Goal: Task Accomplishment & Management: Manage account settings

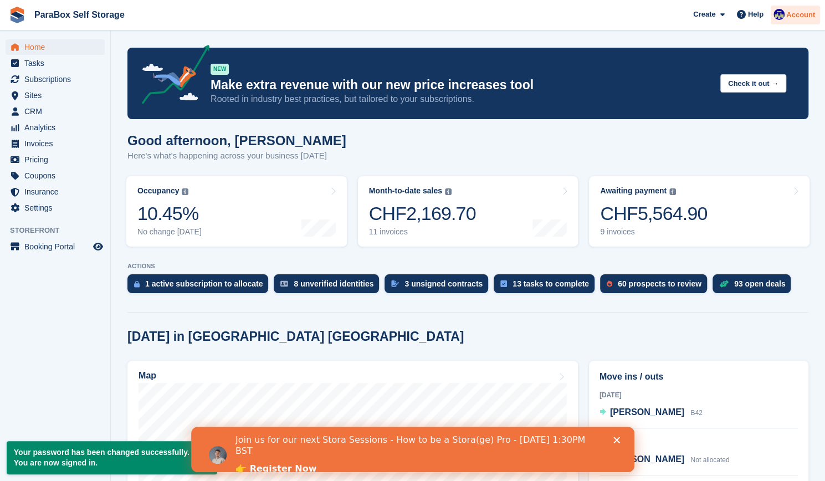
click at [795, 15] on span "Account" at bounding box center [800, 14] width 29 height 11
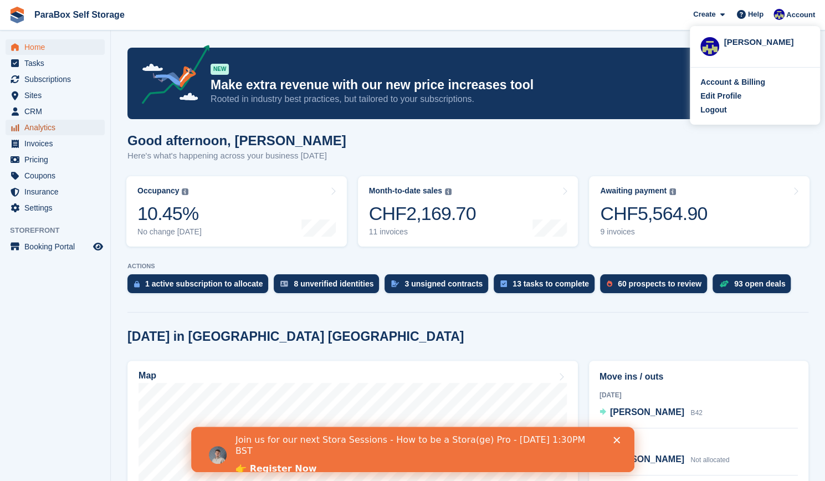
click at [35, 132] on span "Analytics" at bounding box center [57, 128] width 67 height 16
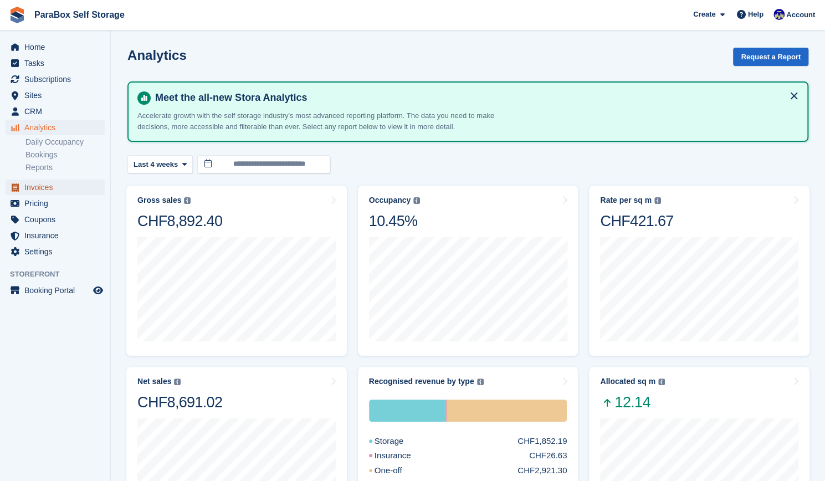
click at [47, 191] on span "Invoices" at bounding box center [57, 188] width 67 height 16
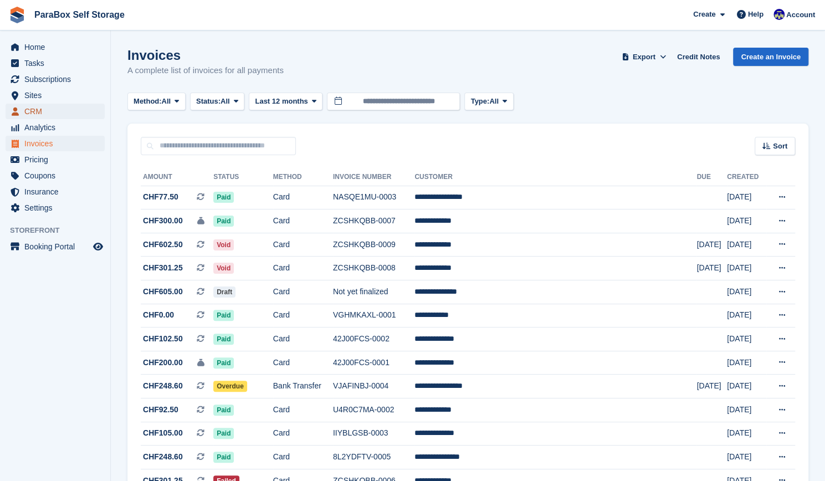
click at [55, 108] on span "CRM" at bounding box center [57, 112] width 67 height 16
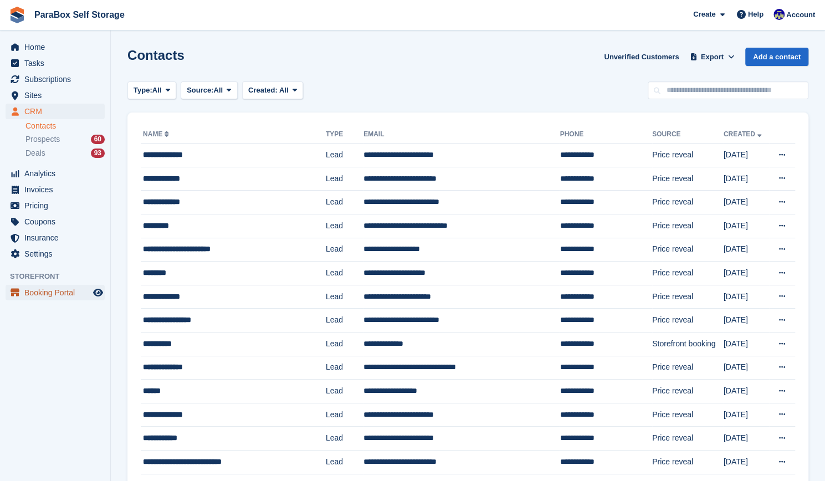
click at [71, 288] on span "Booking Portal" at bounding box center [57, 293] width 67 height 16
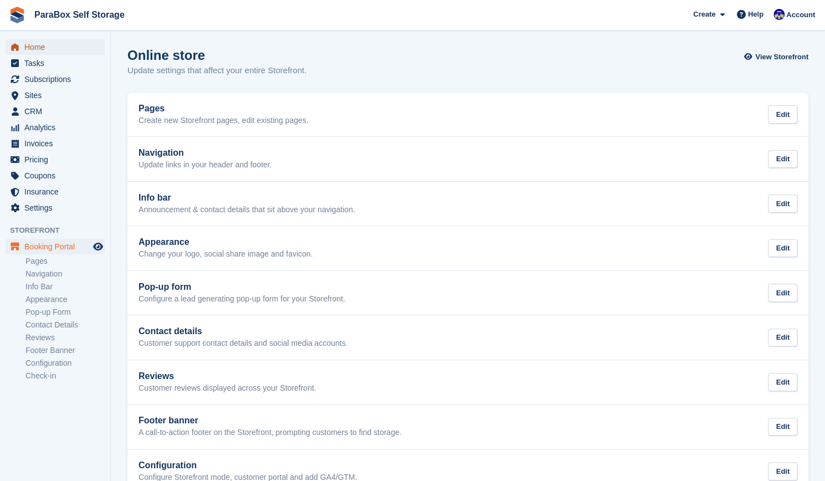
click at [49, 48] on span "Home" at bounding box center [57, 47] width 67 height 16
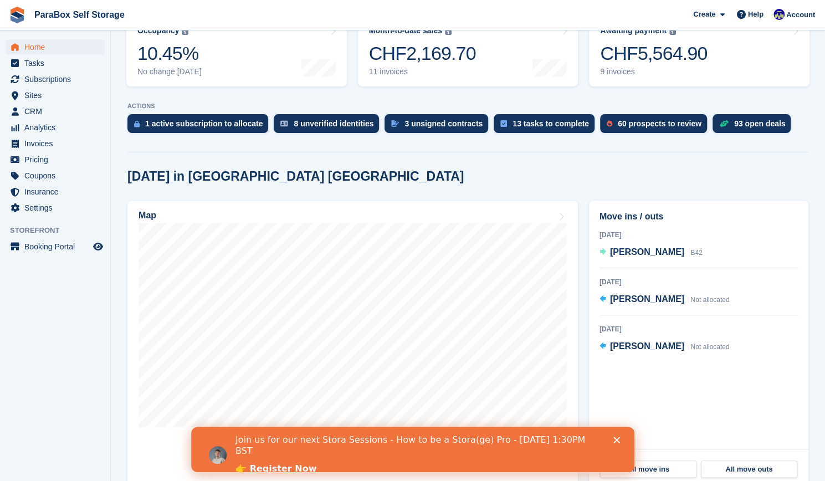
scroll to position [161, 0]
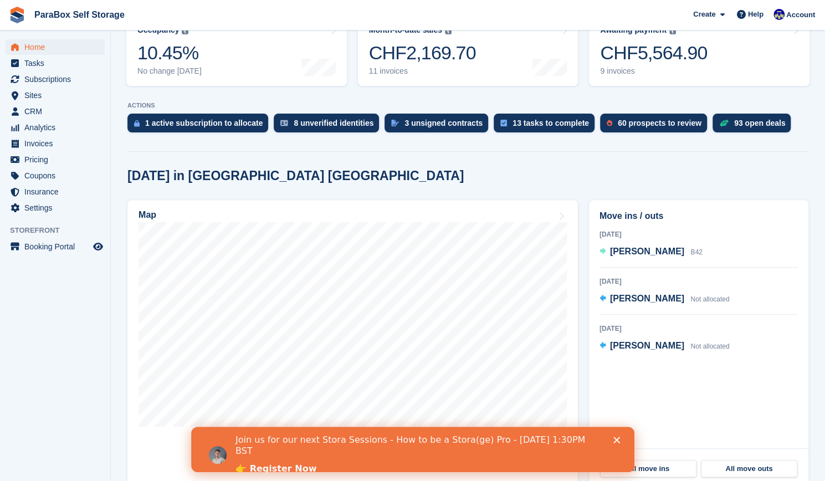
click at [622, 437] on div "Close" at bounding box center [618, 440] width 11 height 7
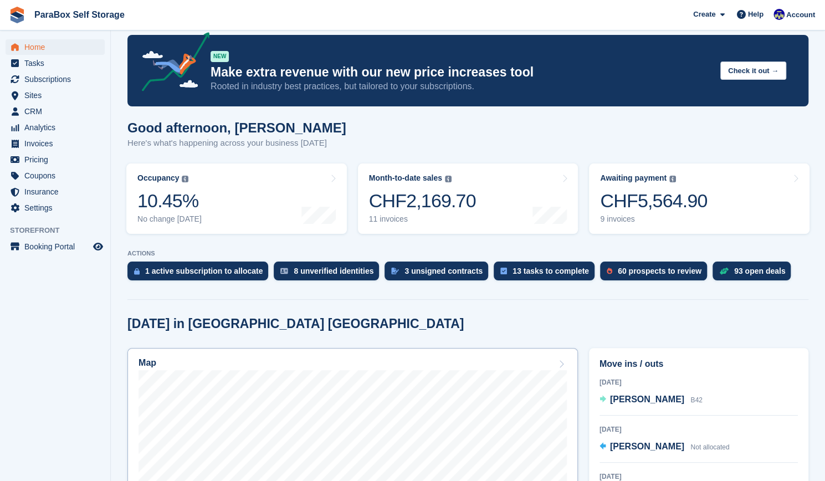
scroll to position [0, 0]
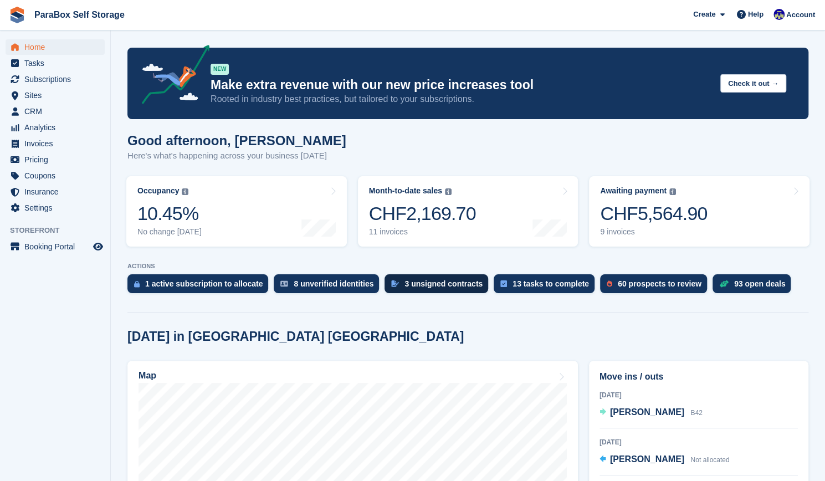
click at [458, 288] on div "3 unsigned contracts" at bounding box center [444, 283] width 78 height 9
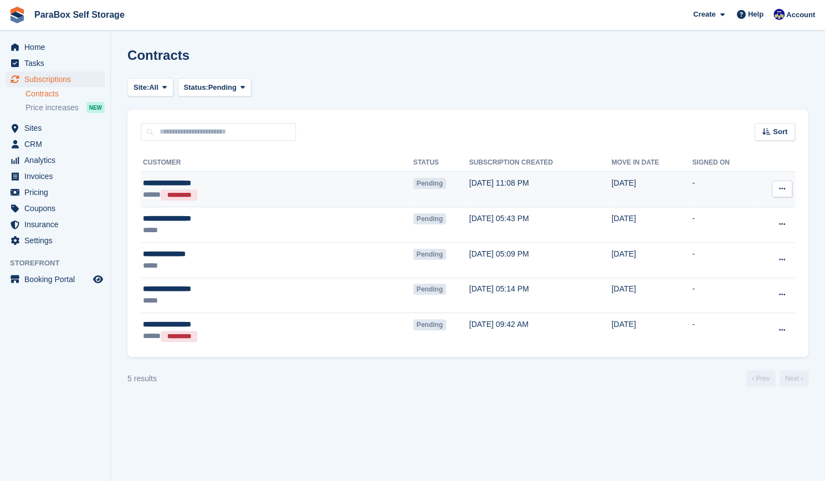
click at [201, 186] on div "**********" at bounding box center [222, 183] width 158 height 12
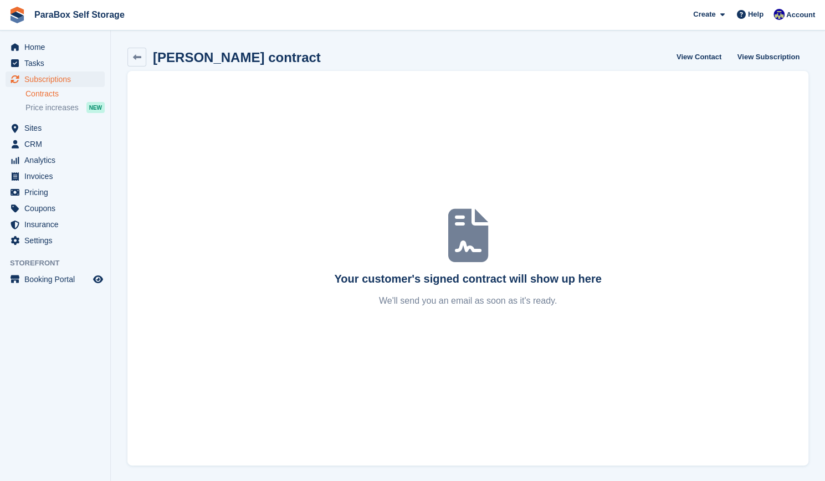
scroll to position [1, 0]
click at [69, 109] on span "Price increases" at bounding box center [51, 108] width 53 height 11
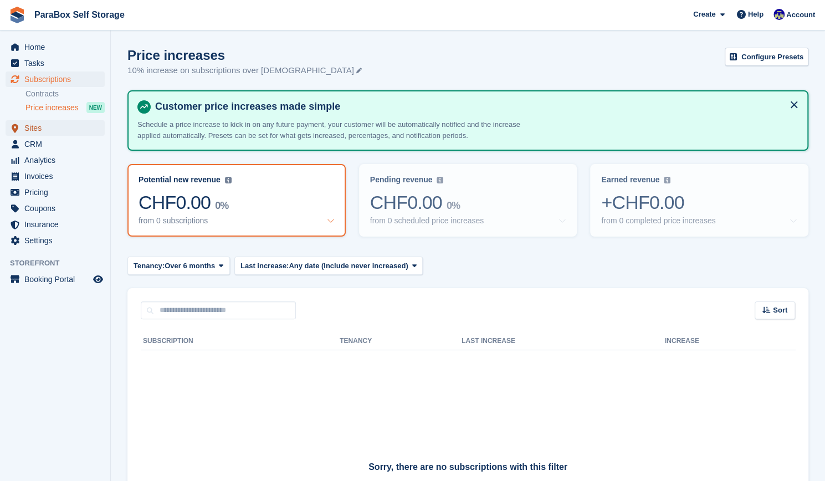
click at [42, 128] on span "Sites" at bounding box center [57, 128] width 67 height 16
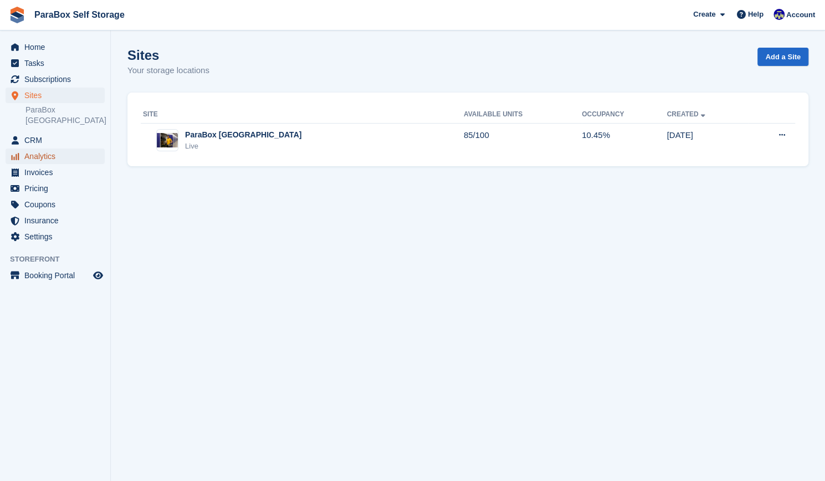
click at [75, 152] on span "Analytics" at bounding box center [57, 157] width 67 height 16
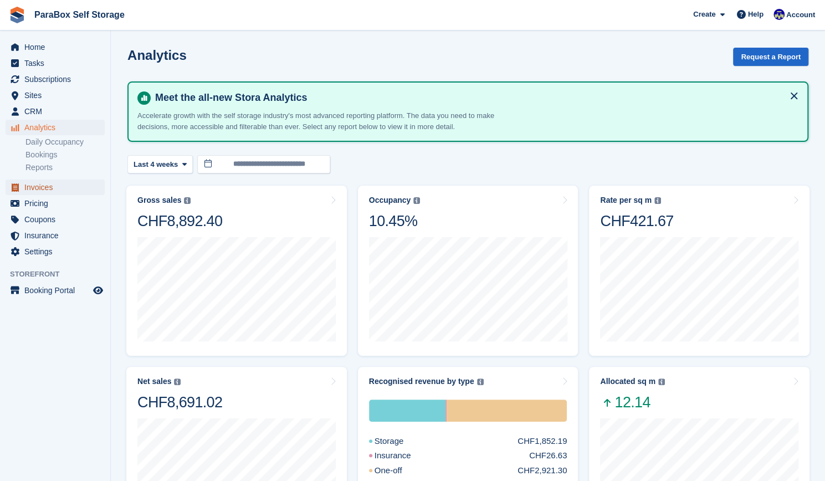
click at [79, 188] on span "Invoices" at bounding box center [57, 188] width 67 height 16
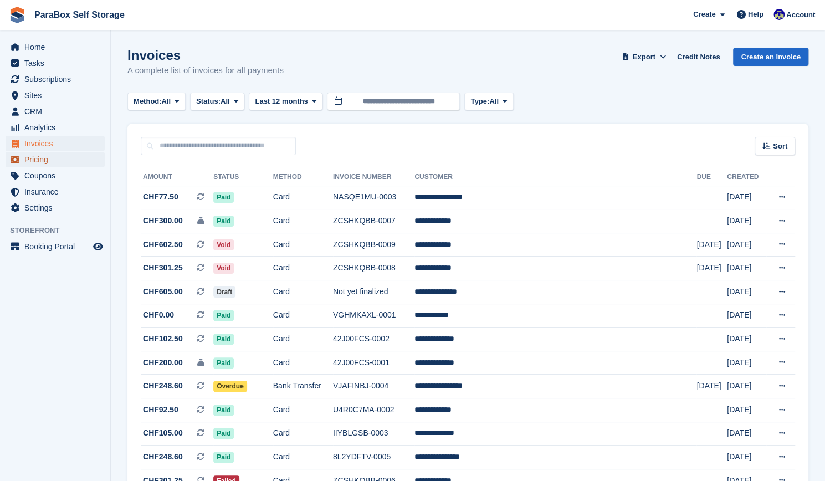
click at [70, 163] on span "Pricing" at bounding box center [57, 160] width 67 height 16
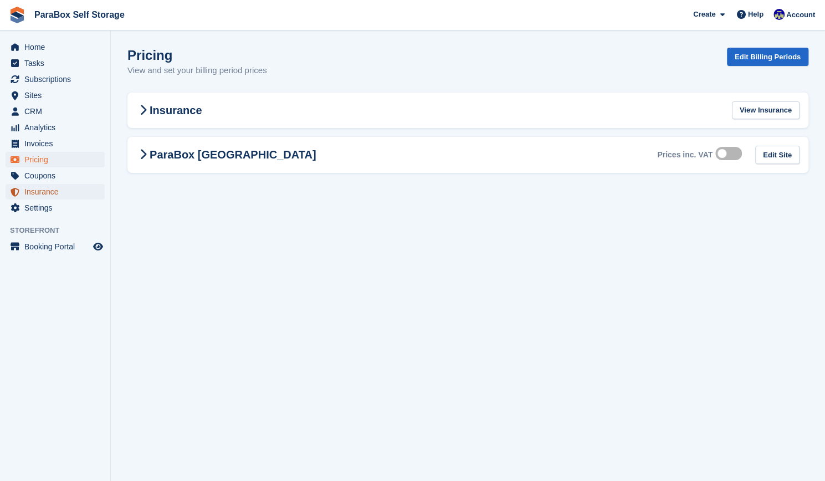
click at [68, 186] on span "Insurance" at bounding box center [57, 192] width 67 height 16
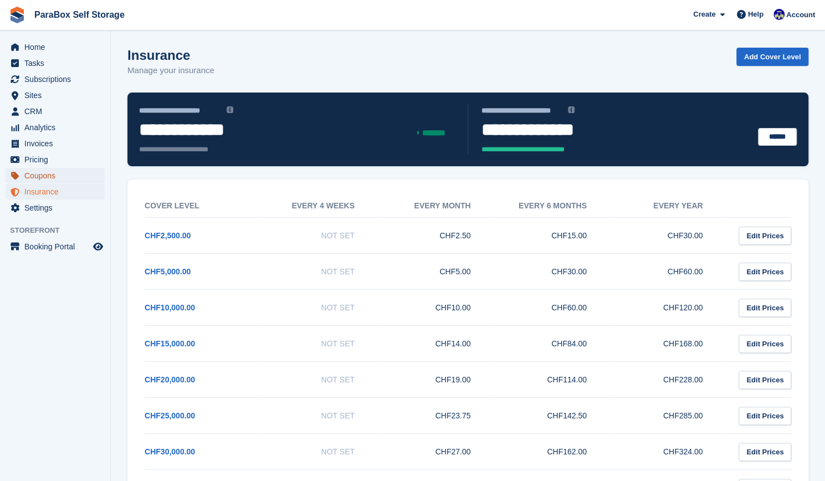
click at [69, 177] on span "Coupons" at bounding box center [57, 176] width 67 height 16
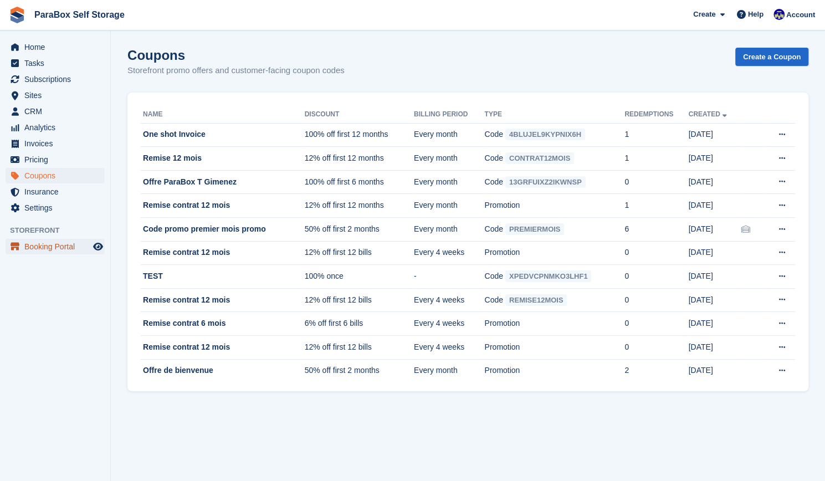
click at [58, 247] on span "Booking Portal" at bounding box center [57, 247] width 67 height 16
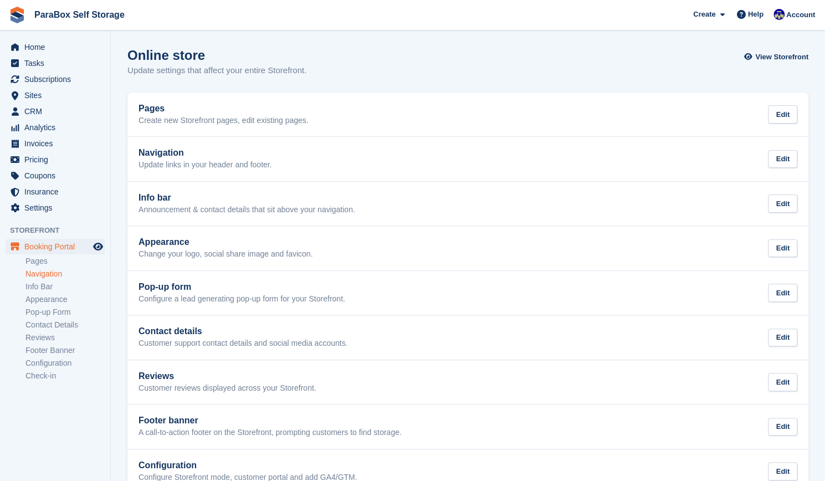
click at [62, 272] on link "Navigation" at bounding box center [64, 274] width 79 height 11
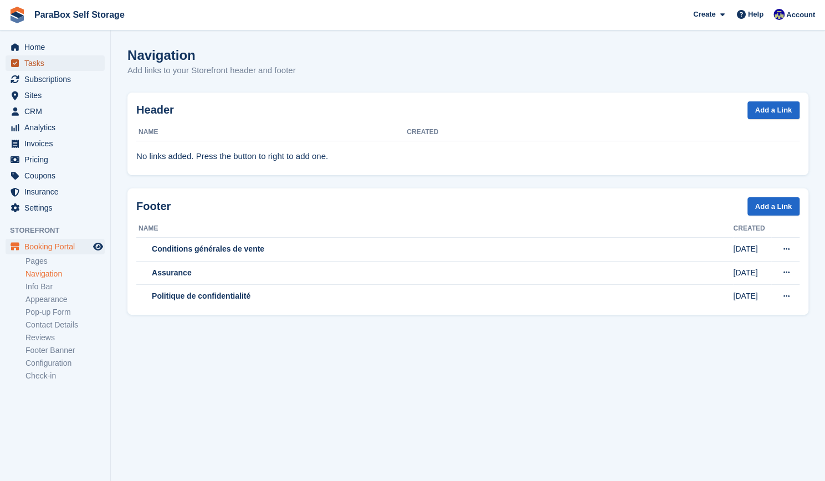
click at [50, 60] on span "Tasks" at bounding box center [57, 63] width 67 height 16
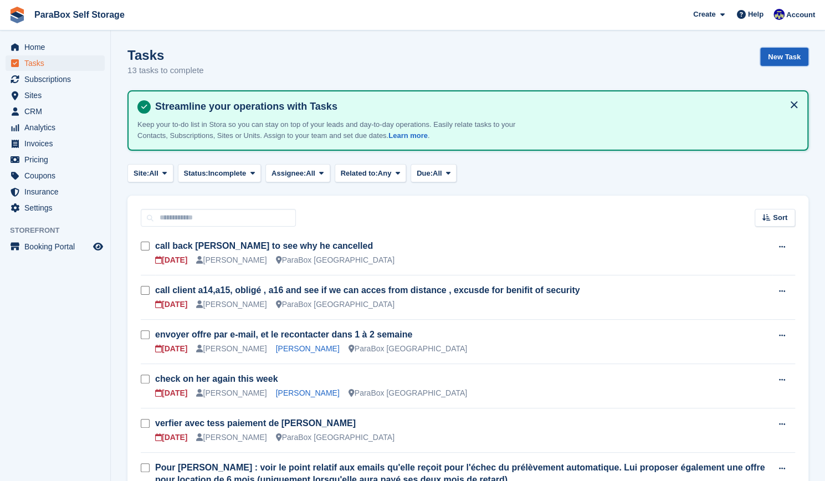
click at [778, 60] on link "New Task" at bounding box center [784, 57] width 48 height 18
click at [781, 56] on link "New Task" at bounding box center [784, 57] width 48 height 18
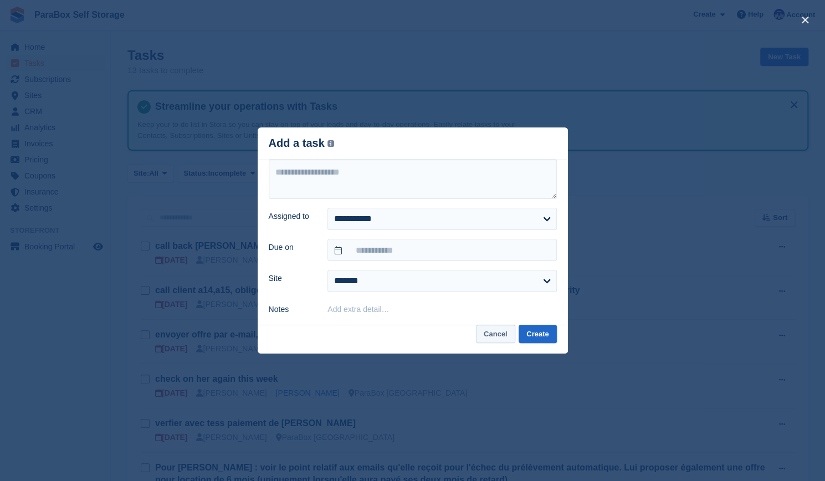
click at [499, 334] on button "Cancel" at bounding box center [495, 334] width 39 height 18
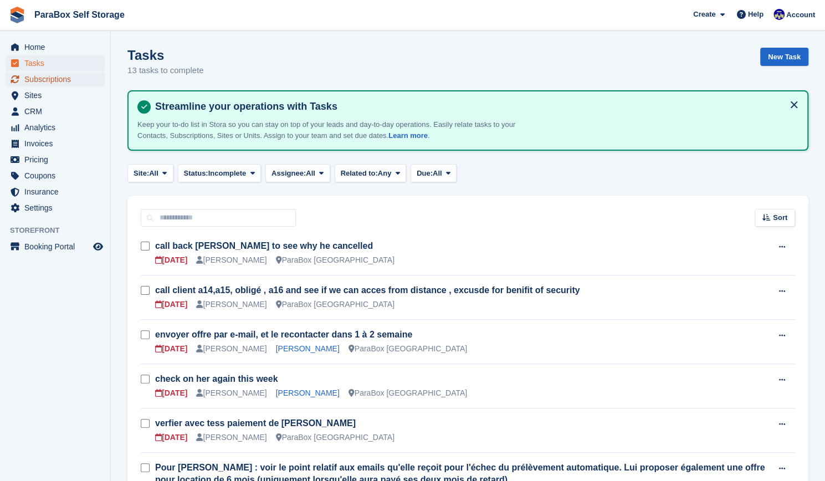
click at [42, 85] on span "Subscriptions" at bounding box center [57, 79] width 67 height 16
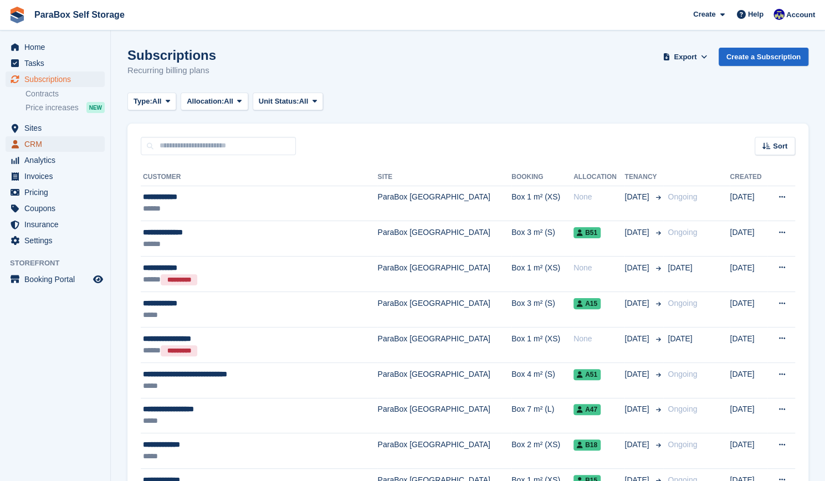
click at [35, 149] on span "CRM" at bounding box center [57, 144] width 67 height 16
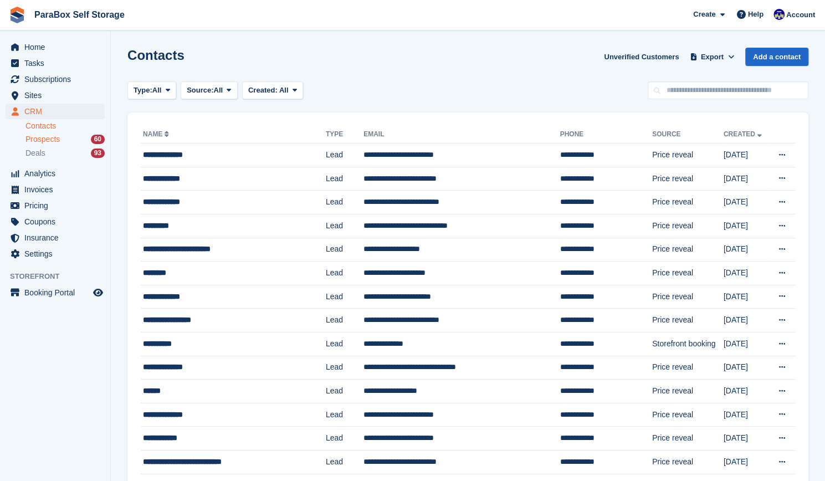
click at [53, 138] on span "Prospects" at bounding box center [42, 139] width 34 height 11
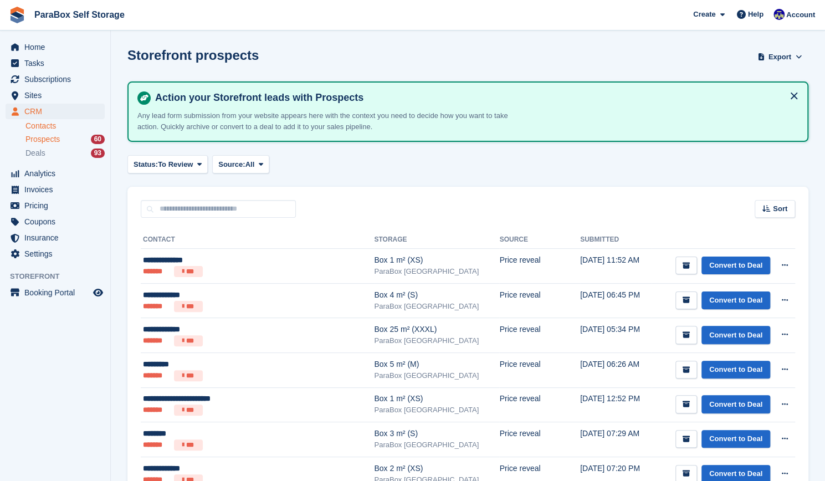
click at [38, 125] on link "Contacts" at bounding box center [64, 126] width 79 height 11
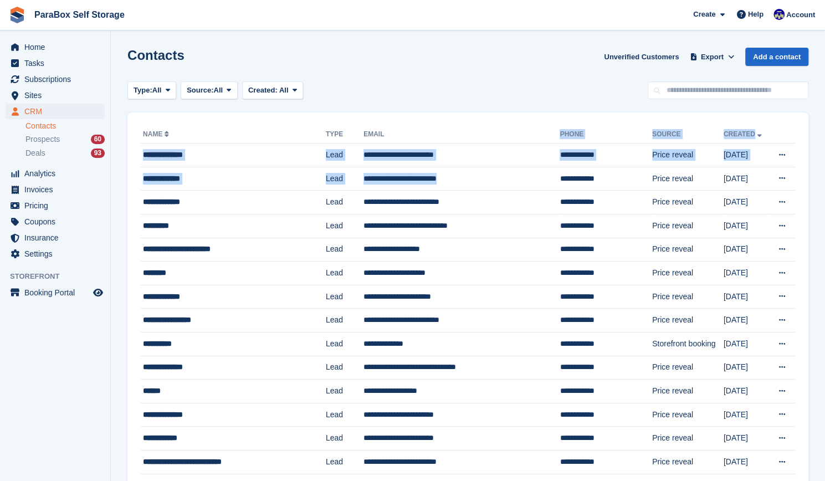
drag, startPoint x: 497, startPoint y: 187, endPoint x: 493, endPoint y: 131, distance: 55.6
click at [493, 131] on th "Email" at bounding box center [462, 135] width 196 height 18
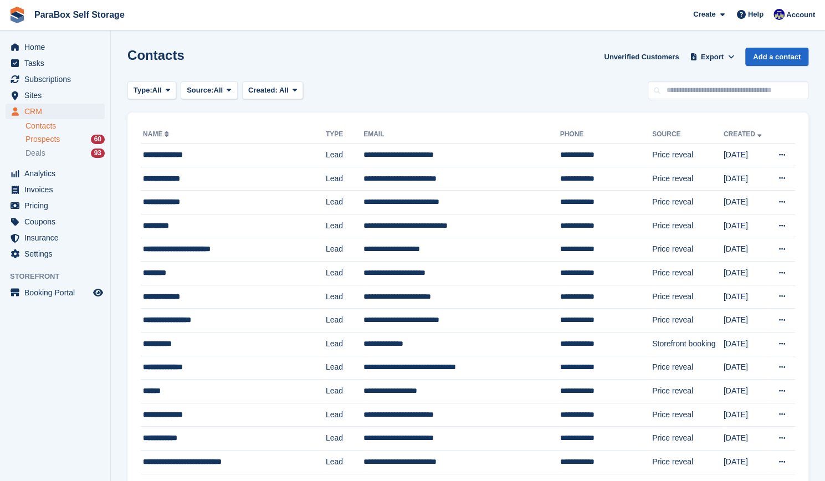
click at [49, 141] on span "Prospects" at bounding box center [42, 139] width 34 height 11
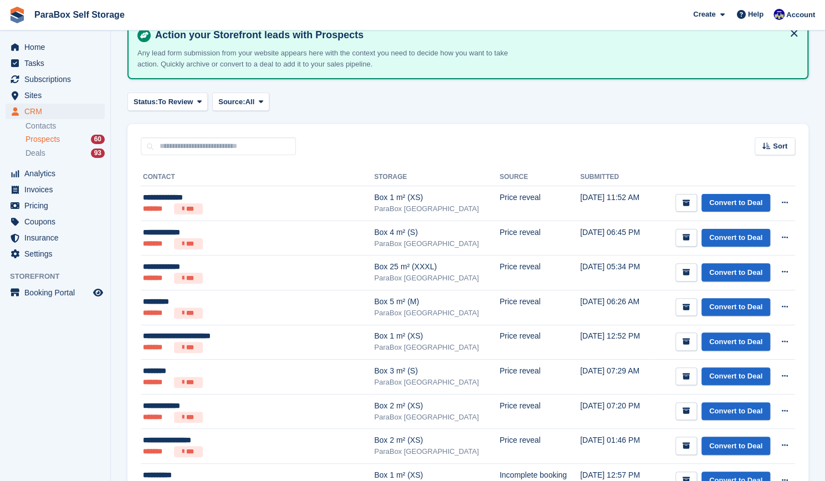
scroll to position [62, 0]
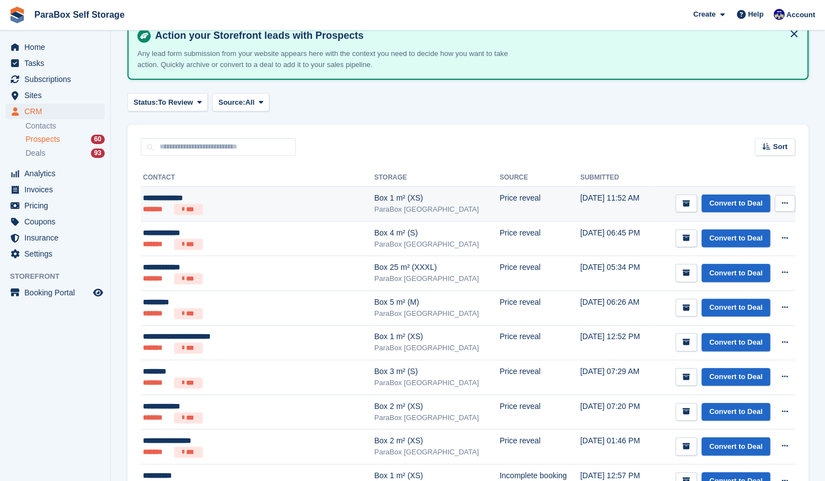
click at [317, 207] on ul "******* ***" at bounding box center [239, 209] width 193 height 11
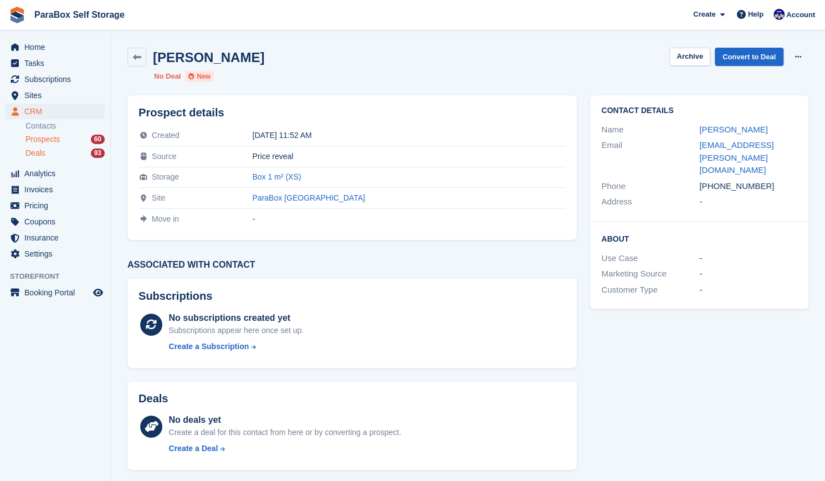
click at [45, 152] on div "Deals 93" at bounding box center [64, 153] width 79 height 11
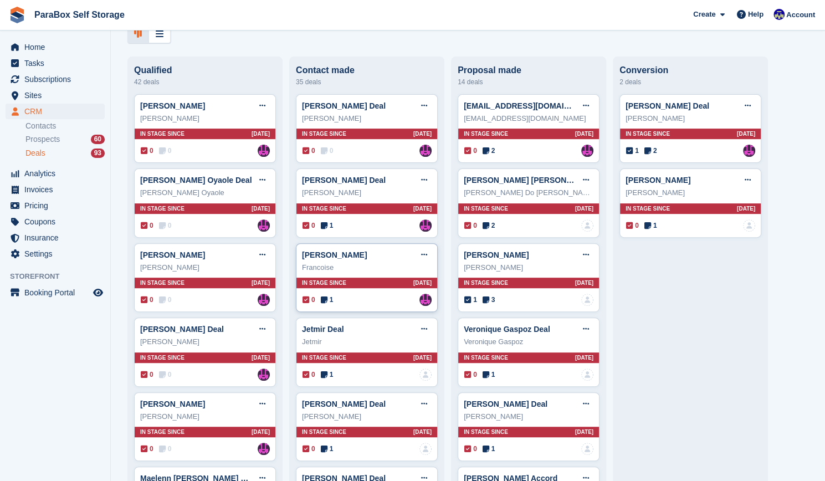
scroll to position [132, 0]
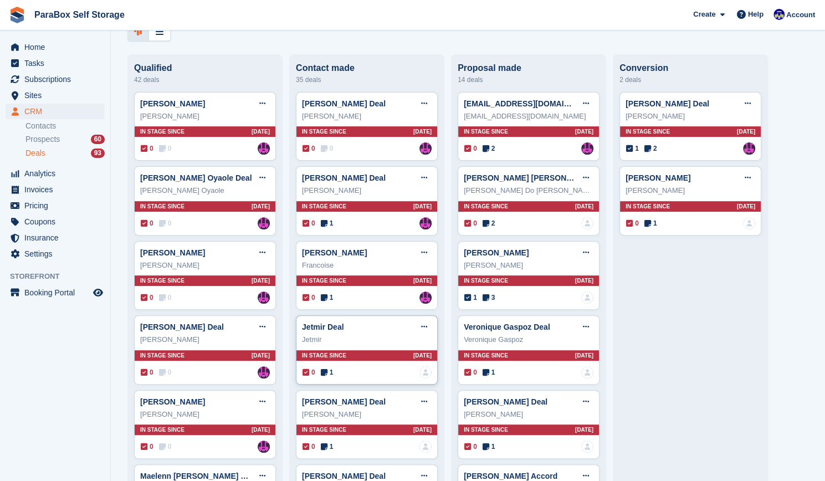
click at [323, 373] on icon at bounding box center [324, 373] width 7 height 8
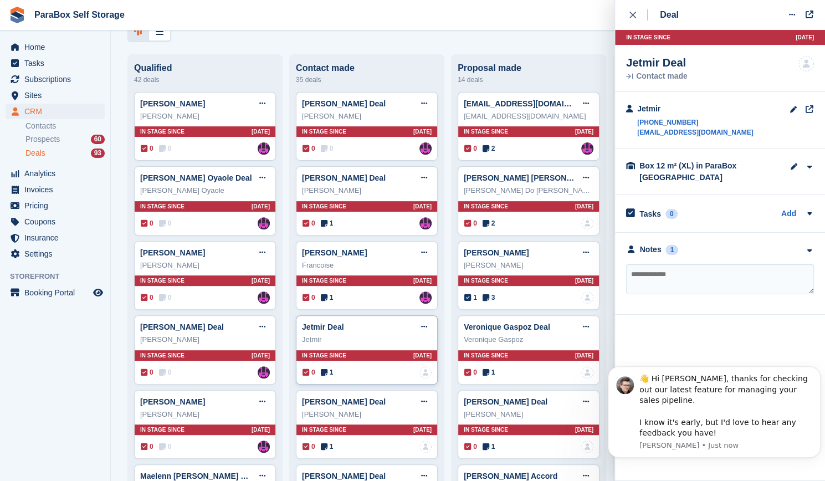
scroll to position [0, 0]
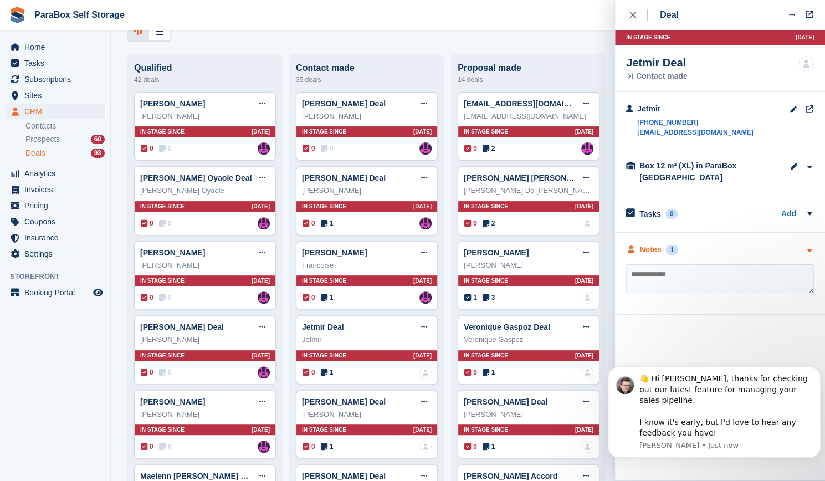
click at [648, 252] on div "Notes" at bounding box center [651, 250] width 22 height 12
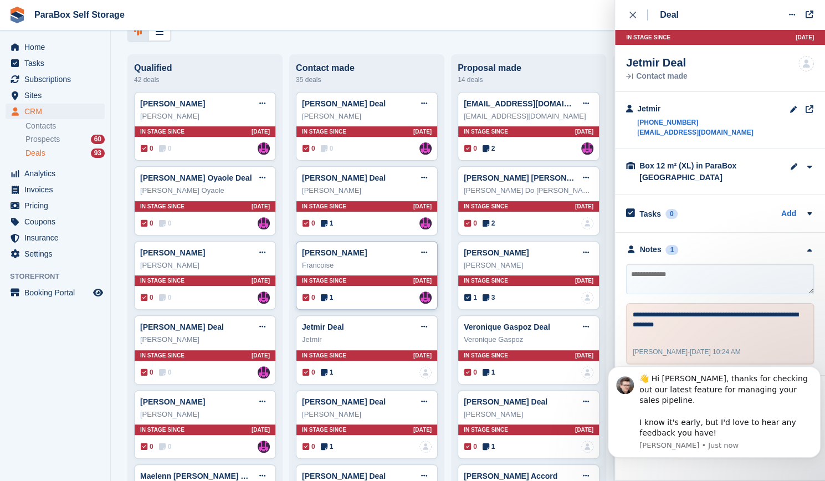
click at [324, 301] on icon at bounding box center [324, 298] width 7 height 8
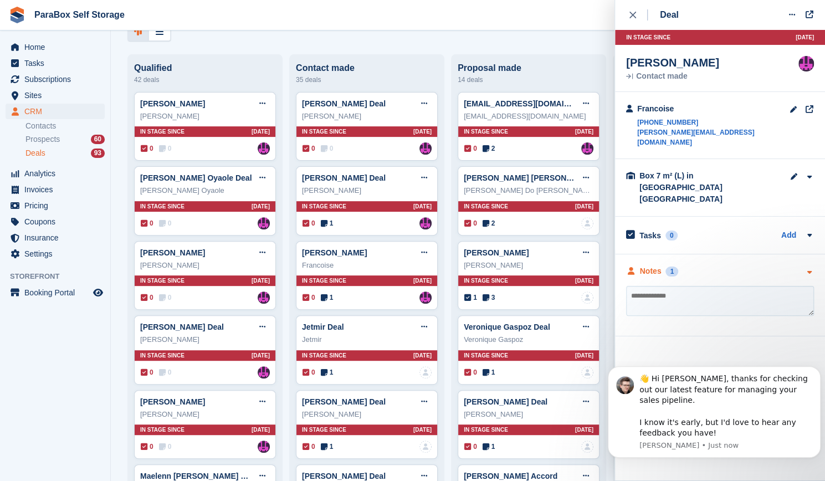
click at [646, 265] on div "Notes" at bounding box center [651, 271] width 22 height 12
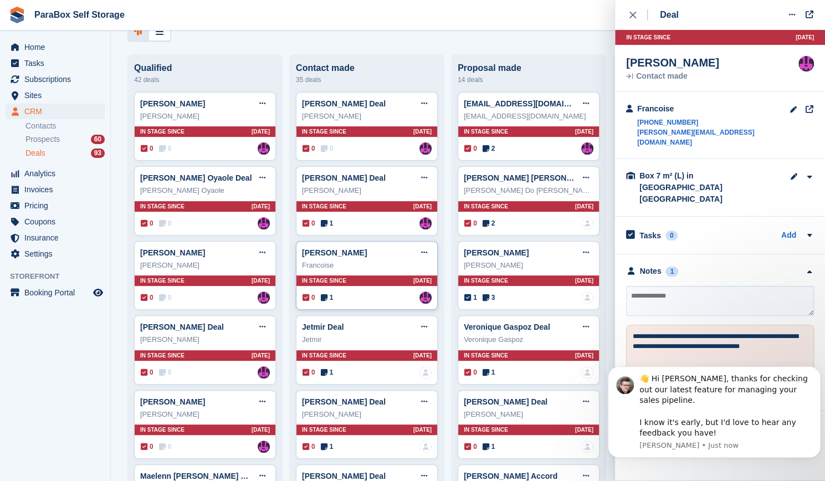
click at [387, 253] on div "Francoise Deal Edit deal Mark as won Mark as lost Delete deal" at bounding box center [367, 252] width 130 height 17
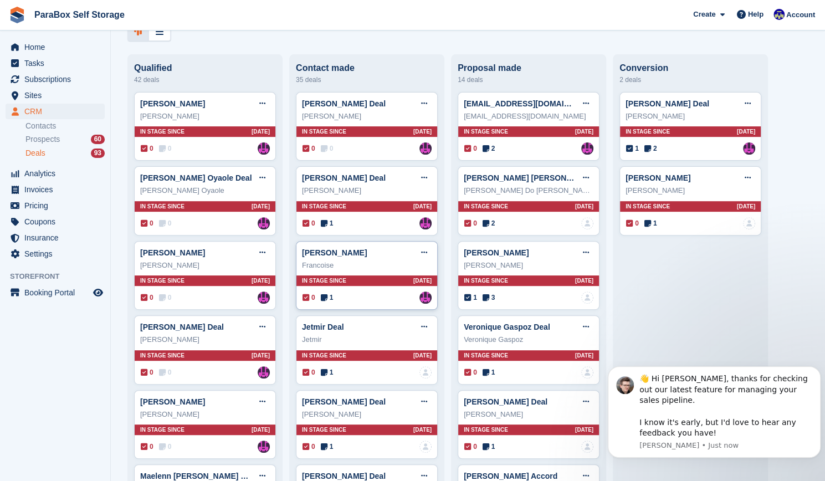
click at [328, 299] on span "1" at bounding box center [327, 298] width 13 height 10
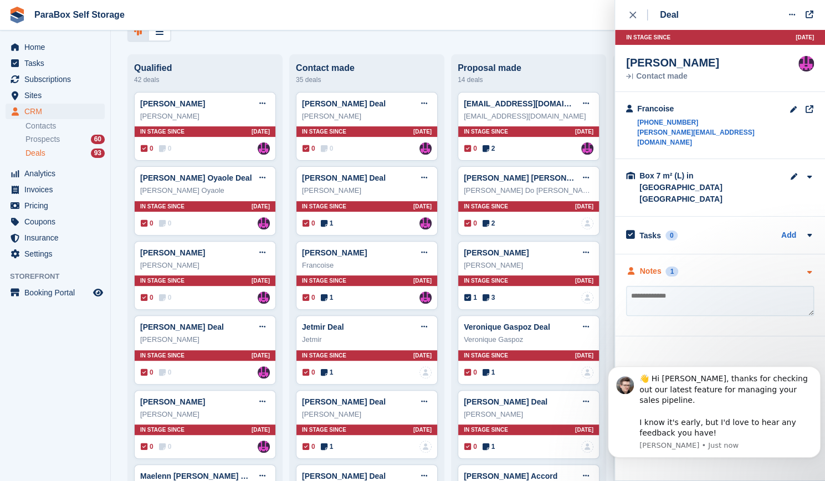
click at [652, 265] on div "Notes" at bounding box center [651, 271] width 22 height 12
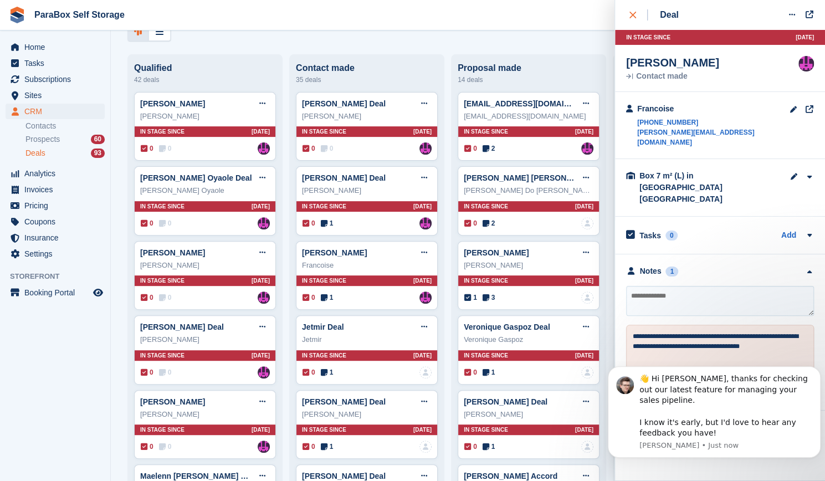
click at [633, 19] on div "close" at bounding box center [639, 14] width 18 height 11
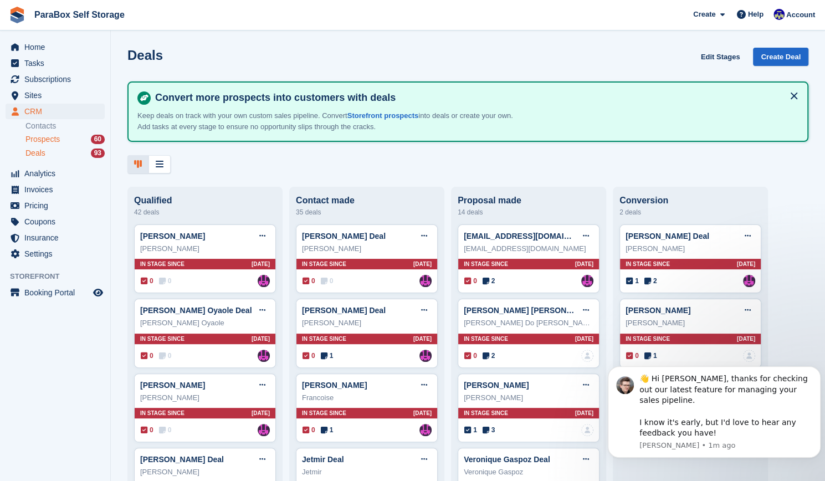
click at [44, 140] on span "Prospects" at bounding box center [42, 139] width 34 height 11
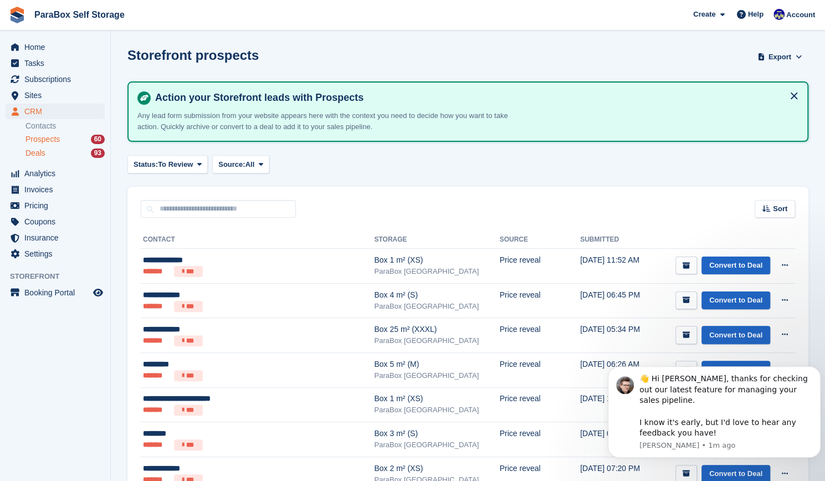
click at [47, 154] on div "Deals 93" at bounding box center [64, 153] width 79 height 11
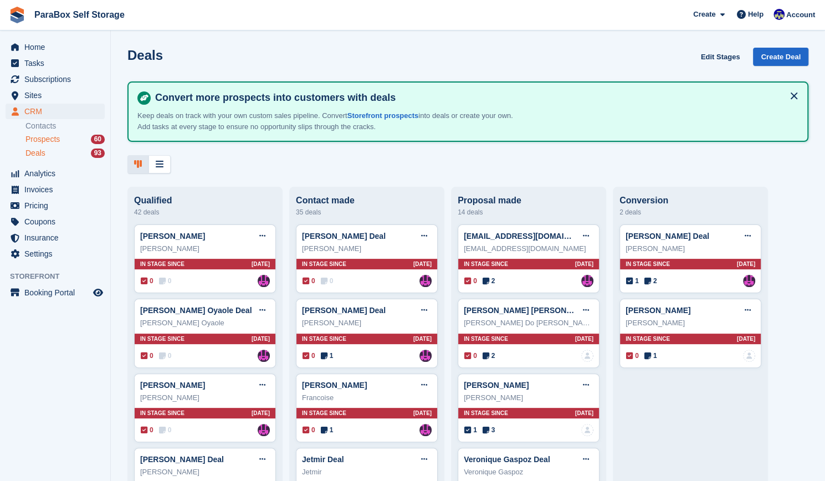
click at [42, 136] on span "Prospects" at bounding box center [42, 139] width 34 height 11
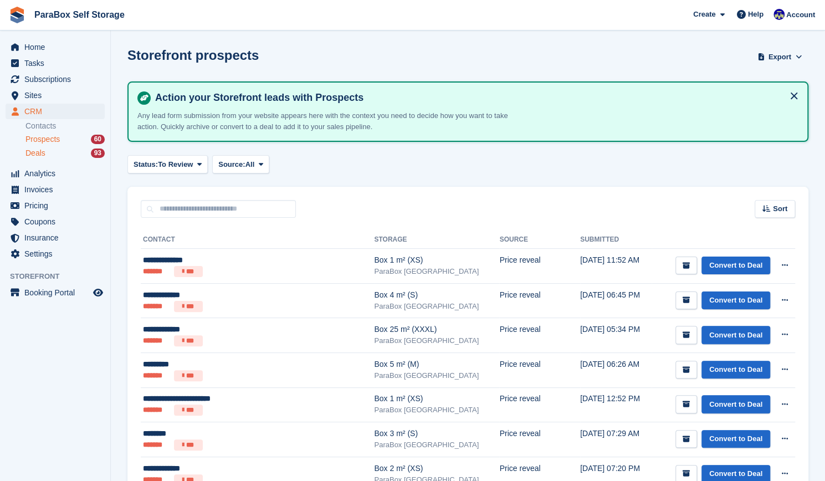
click at [43, 156] on span "Deals" at bounding box center [35, 153] width 20 height 11
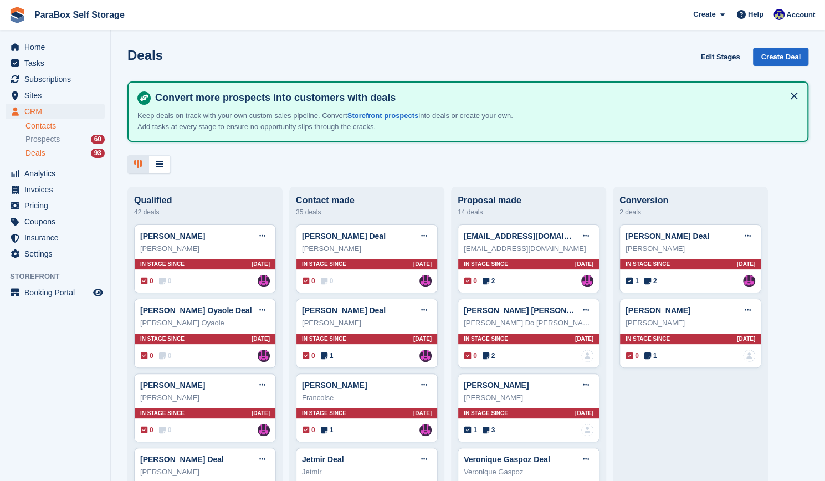
click at [48, 128] on link "Contacts" at bounding box center [64, 126] width 79 height 11
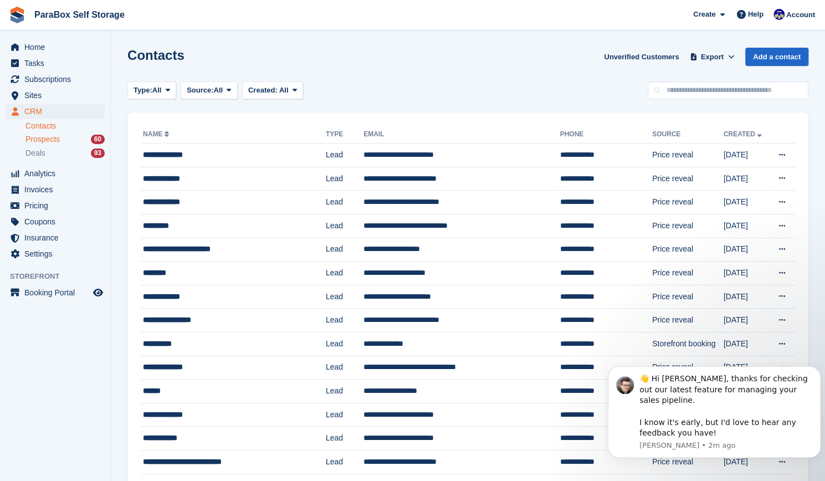
click at [53, 144] on span "Prospects" at bounding box center [42, 139] width 34 height 11
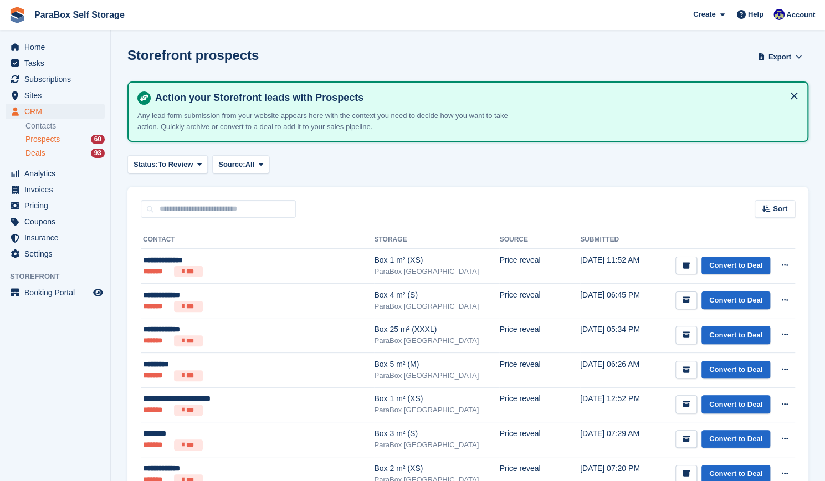
click at [38, 151] on span "Deals" at bounding box center [35, 153] width 20 height 11
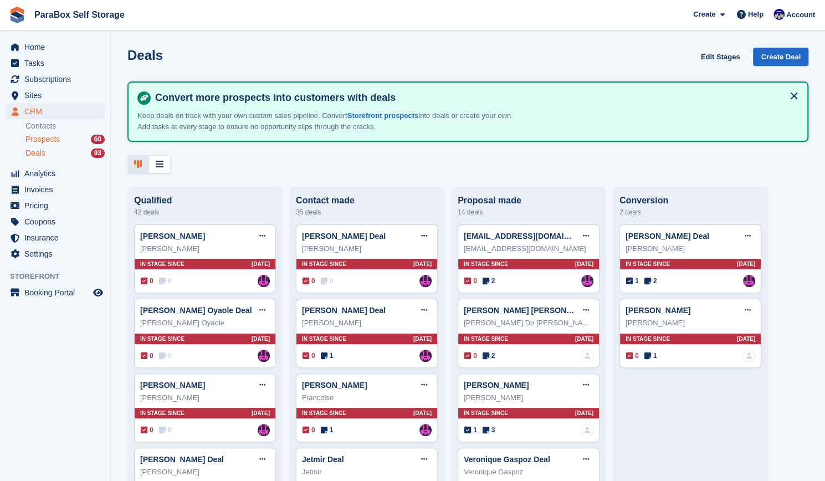
click at [48, 137] on span "Prospects" at bounding box center [42, 139] width 34 height 11
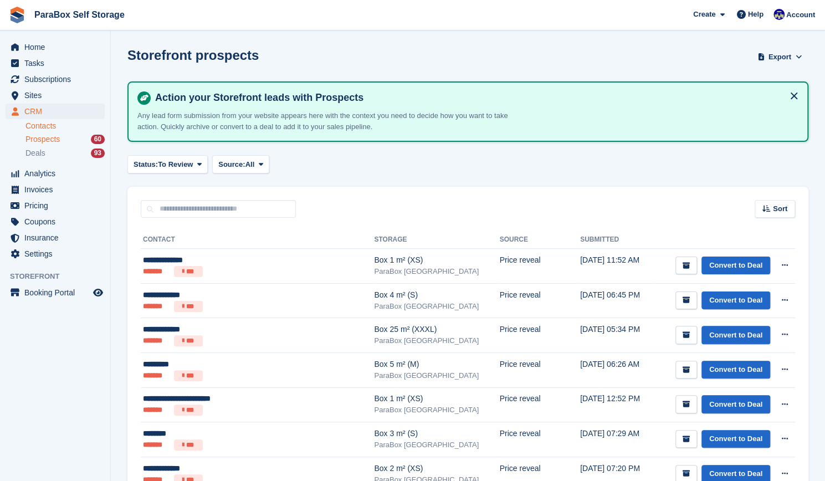
click at [48, 126] on link "Contacts" at bounding box center [64, 126] width 79 height 11
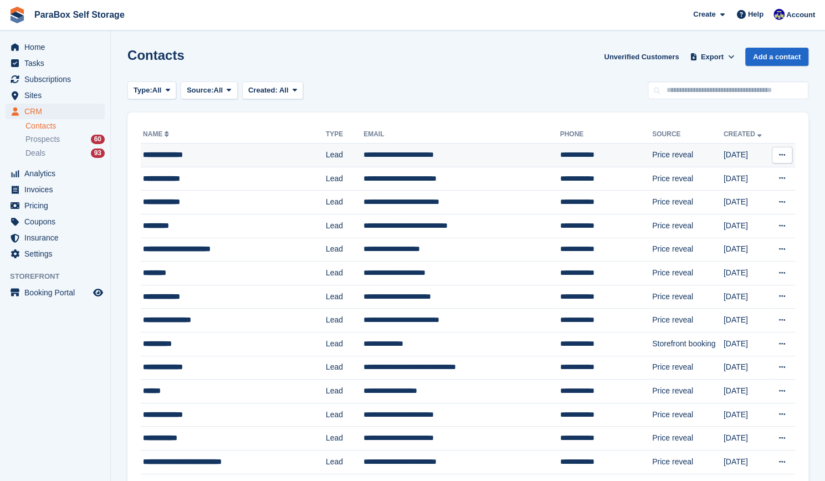
click at [780, 152] on icon at bounding box center [782, 154] width 6 height 7
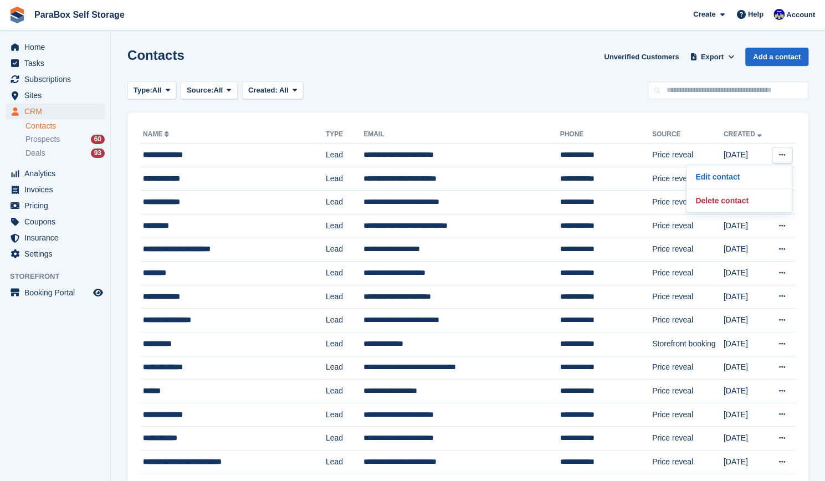
click at [786, 129] on th at bounding box center [782, 135] width 26 height 18
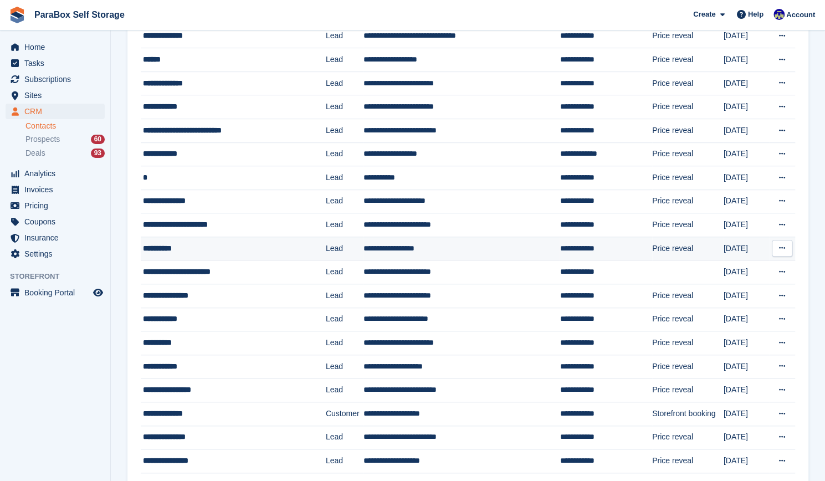
scroll to position [332, 0]
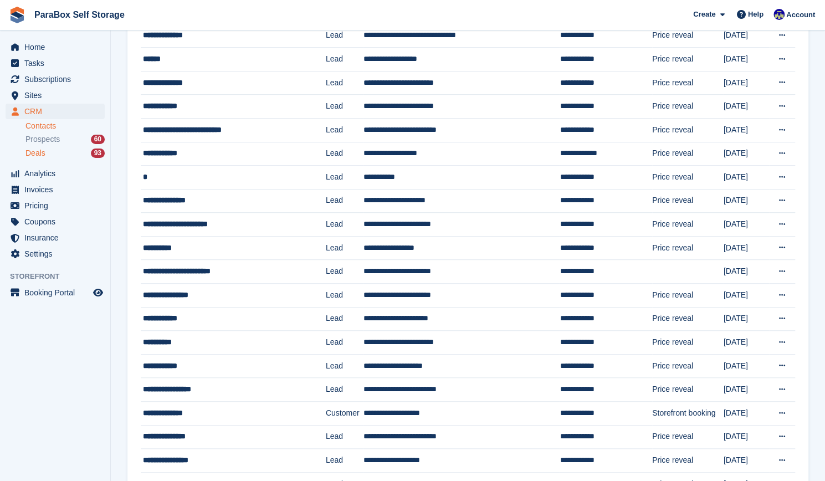
click at [55, 148] on div "Deals 93" at bounding box center [64, 153] width 79 height 11
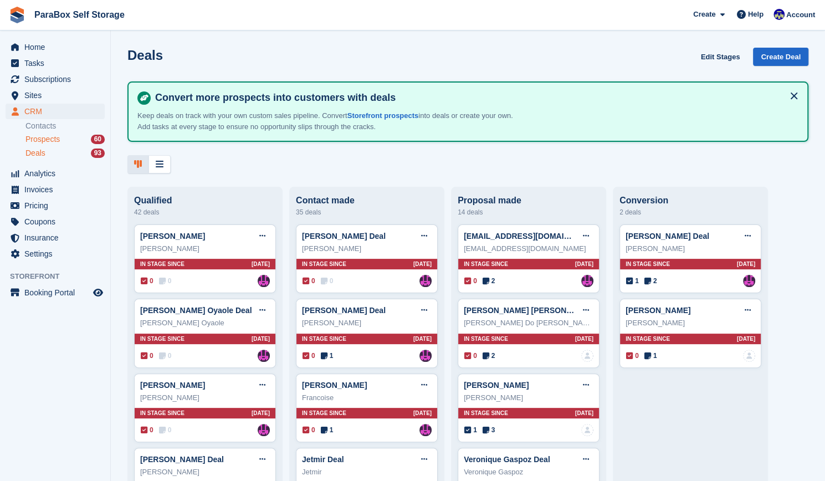
click at [44, 136] on span "Prospects" at bounding box center [42, 139] width 34 height 11
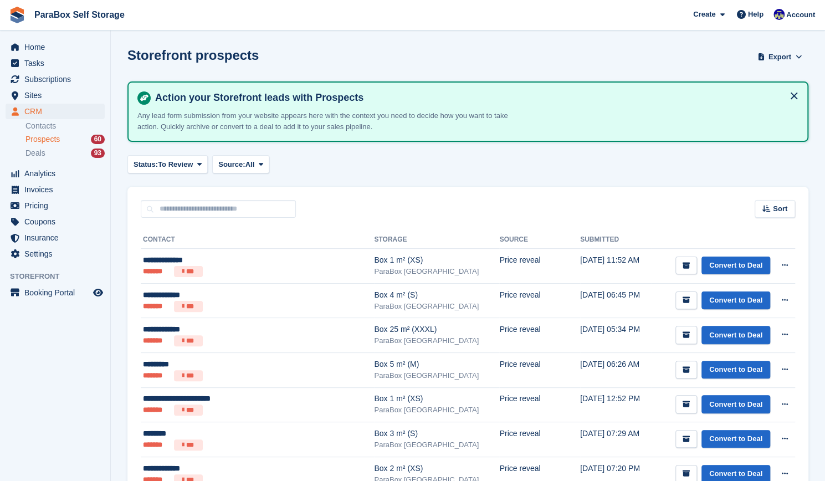
click at [35, 150] on span "Deals" at bounding box center [35, 153] width 20 height 11
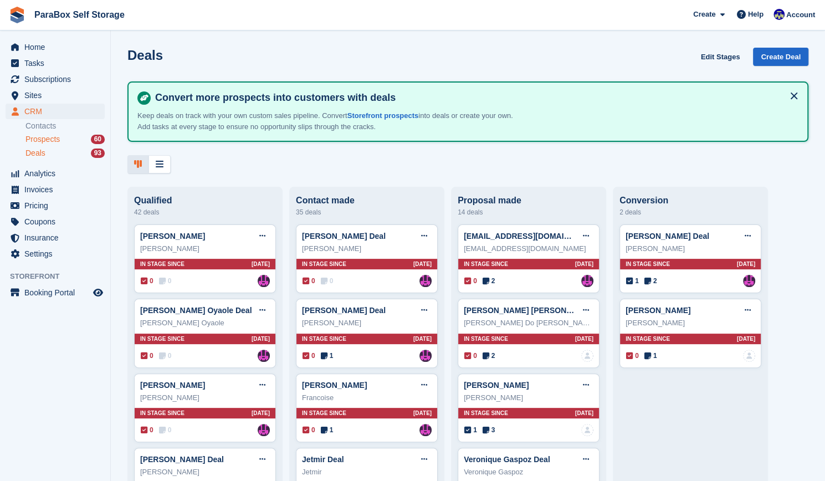
click at [49, 141] on span "Prospects" at bounding box center [42, 139] width 34 height 11
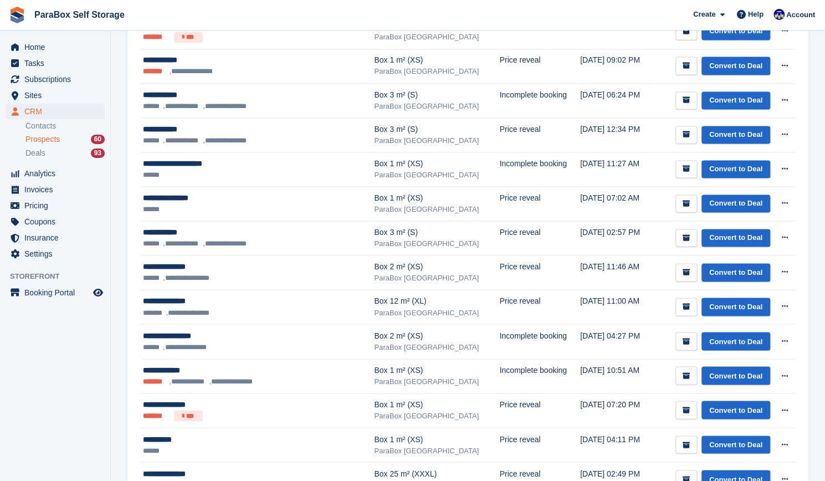
scroll to position [918, 0]
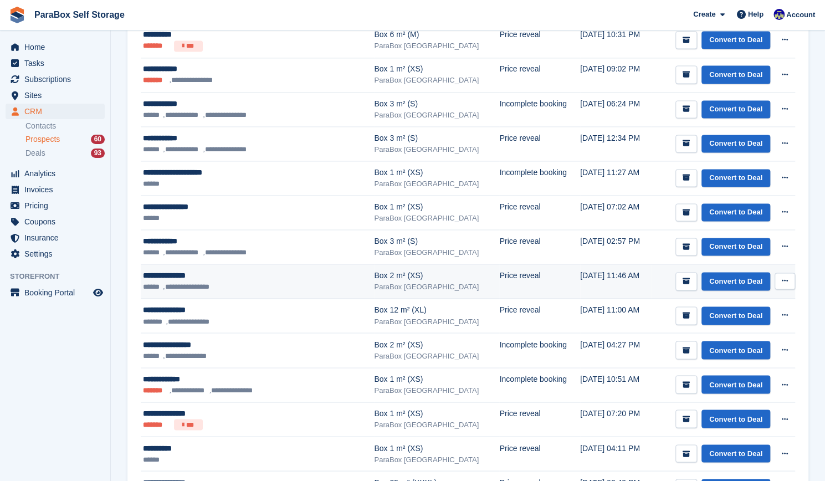
click at [200, 282] on li "**********" at bounding box center [189, 287] width 52 height 11
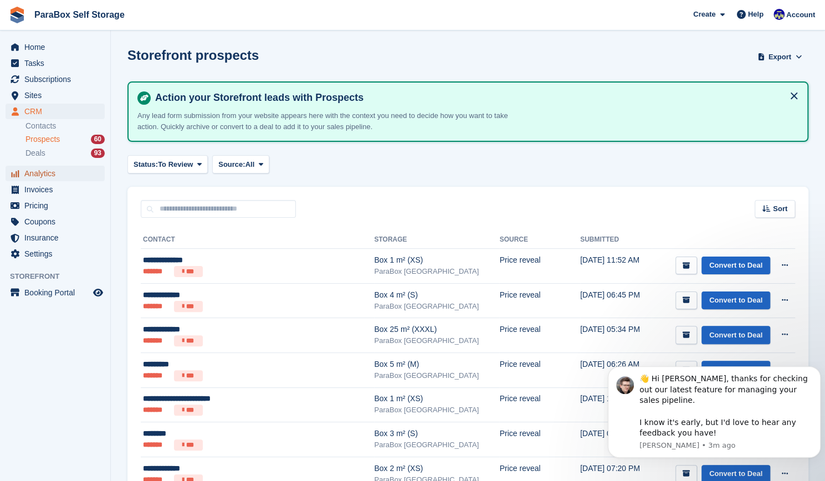
click at [48, 169] on span "Analytics" at bounding box center [57, 174] width 67 height 16
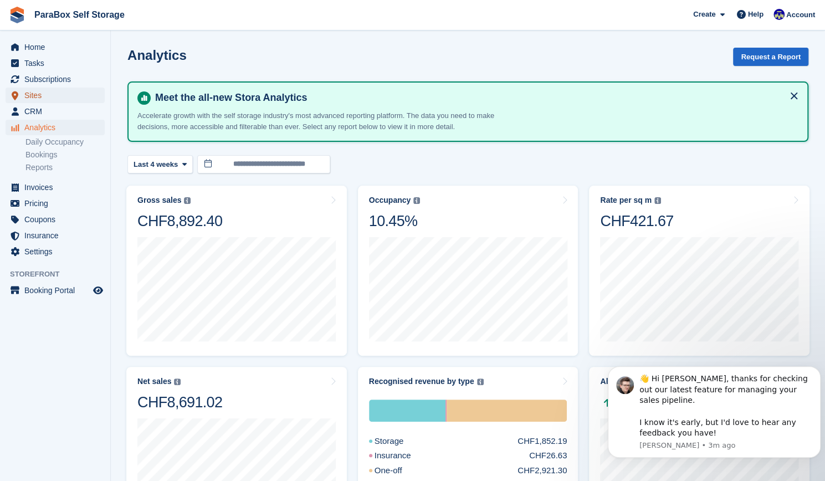
click at [44, 93] on span "Sites" at bounding box center [57, 96] width 67 height 16
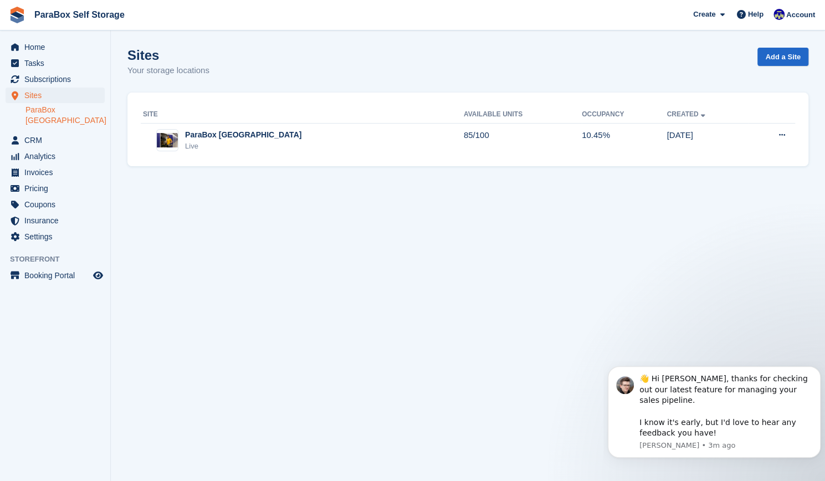
click at [53, 111] on link "ParaBox [GEOGRAPHIC_DATA]" at bounding box center [64, 115] width 79 height 21
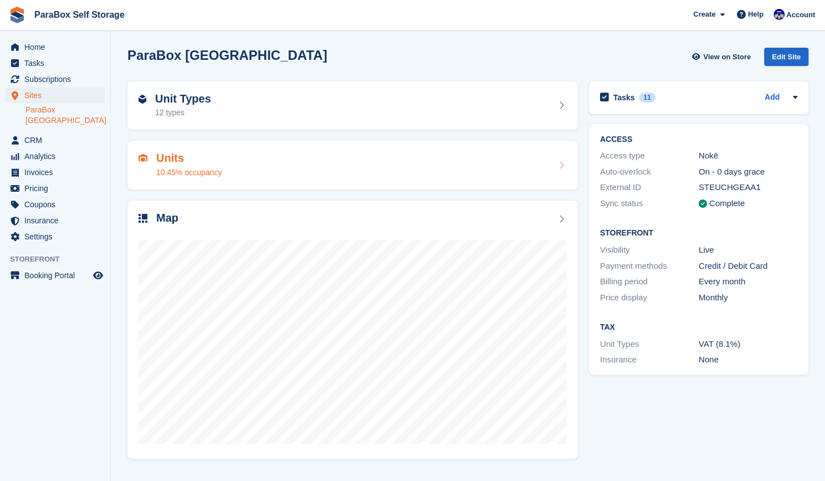
click at [212, 175] on div "10.45% occupancy" at bounding box center [188, 173] width 65 height 12
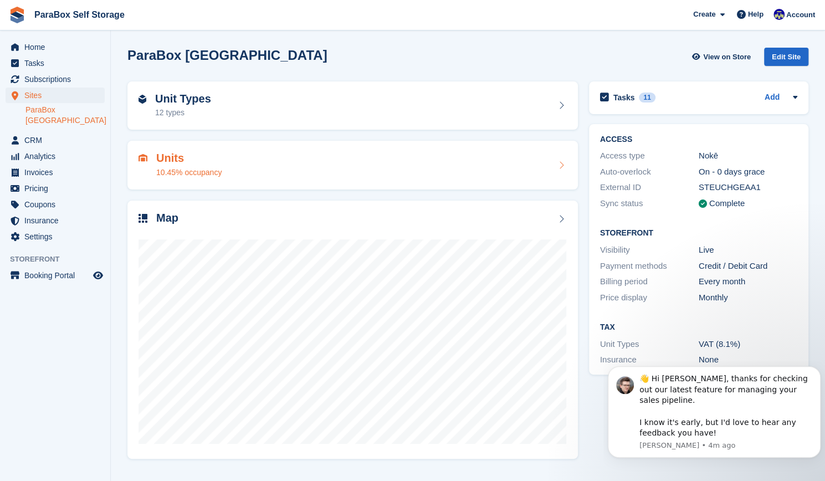
click at [188, 165] on div "Units 10.45% occupancy" at bounding box center [188, 165] width 65 height 27
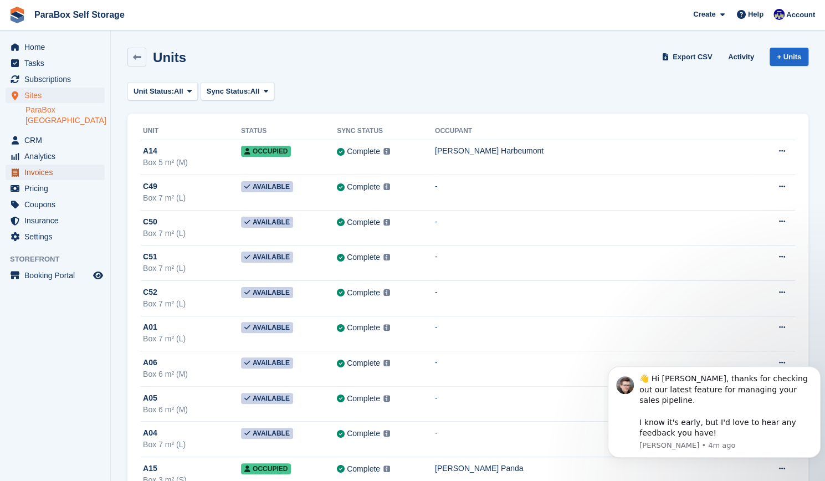
click at [55, 165] on span "Invoices" at bounding box center [57, 173] width 67 height 16
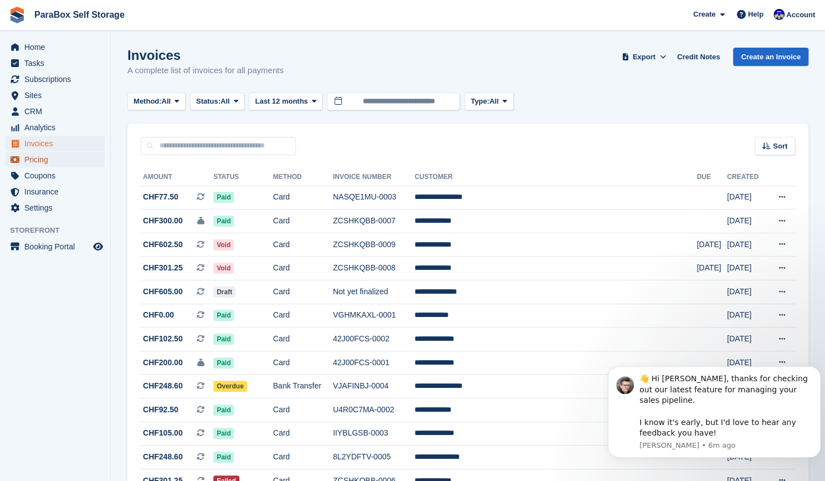
click at [45, 163] on span "Pricing" at bounding box center [57, 160] width 67 height 16
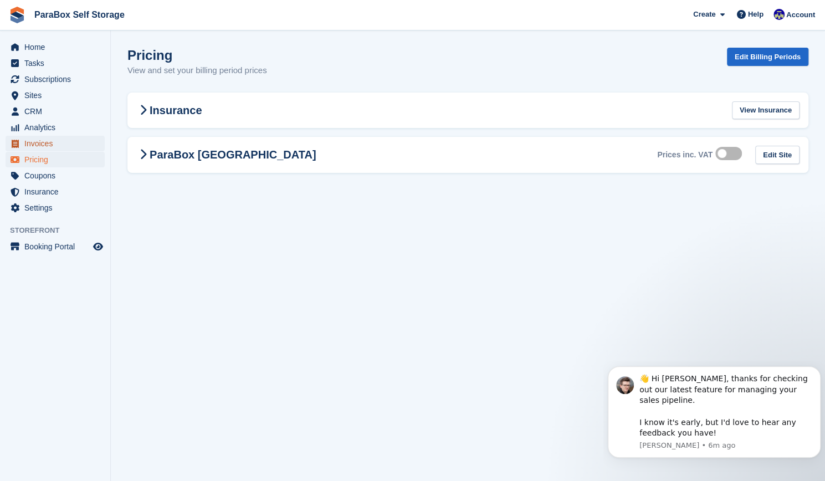
click at [43, 147] on span "Invoices" at bounding box center [57, 144] width 67 height 16
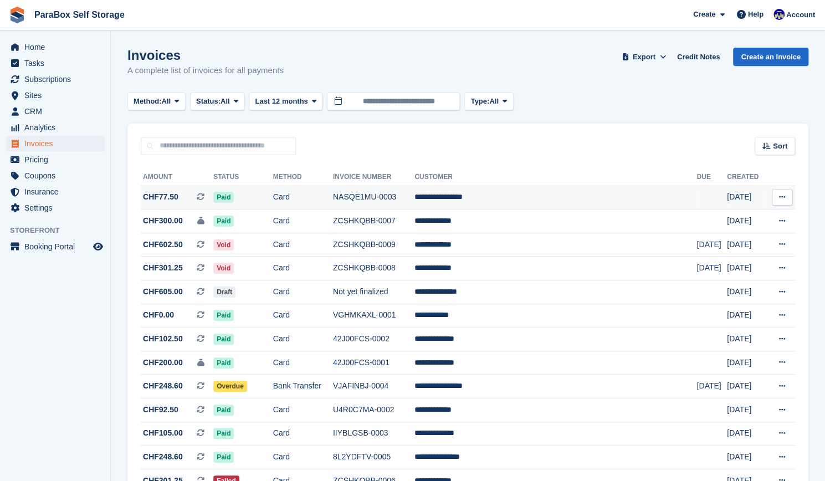
click at [213, 197] on span at bounding box center [205, 196] width 17 height 9
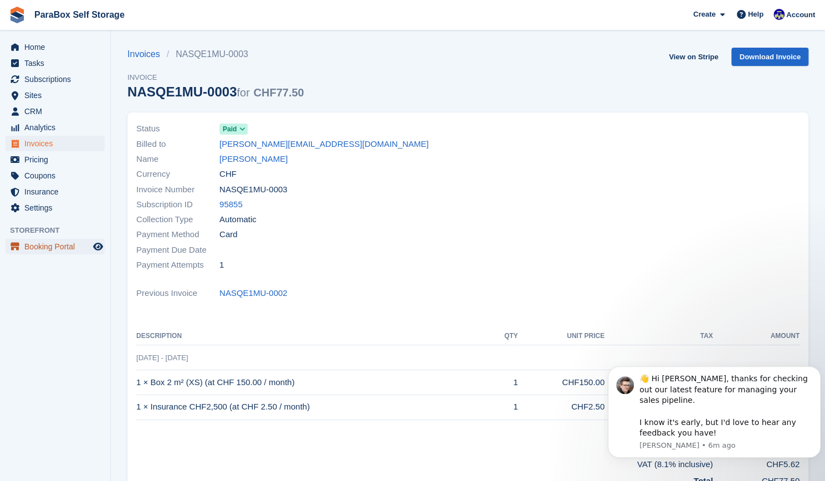
click at [50, 249] on span "Booking Portal" at bounding box center [57, 247] width 67 height 16
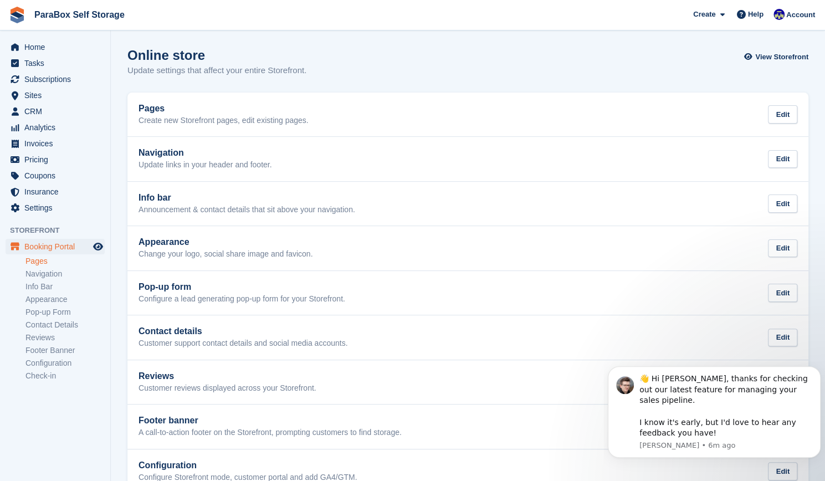
click at [55, 264] on link "Pages" at bounding box center [64, 261] width 79 height 11
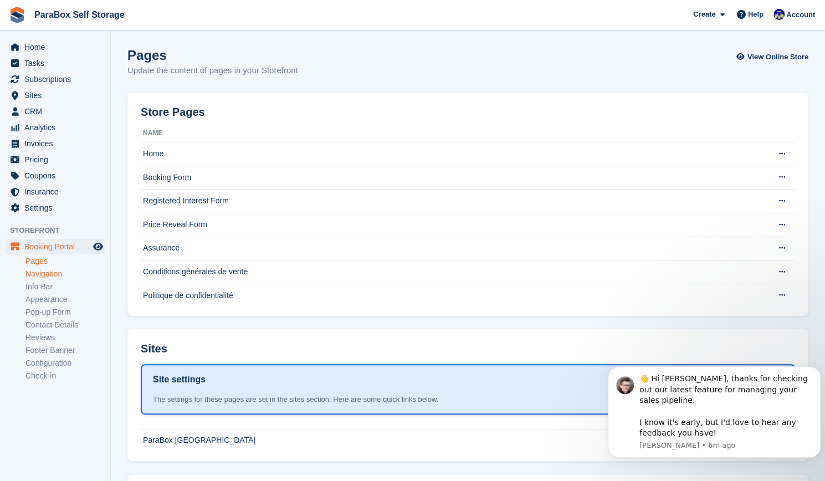
click at [53, 277] on link "Navigation" at bounding box center [64, 274] width 79 height 11
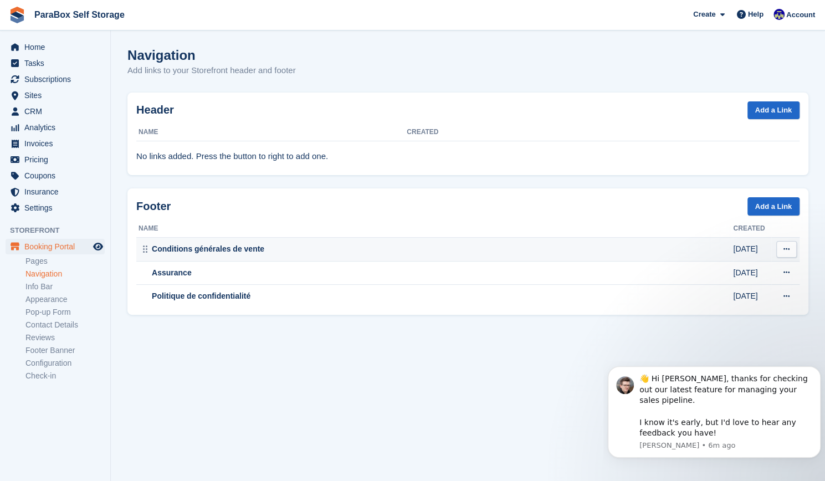
click at [181, 247] on div "Conditions générales de vente" at bounding box center [436, 249] width 595 height 12
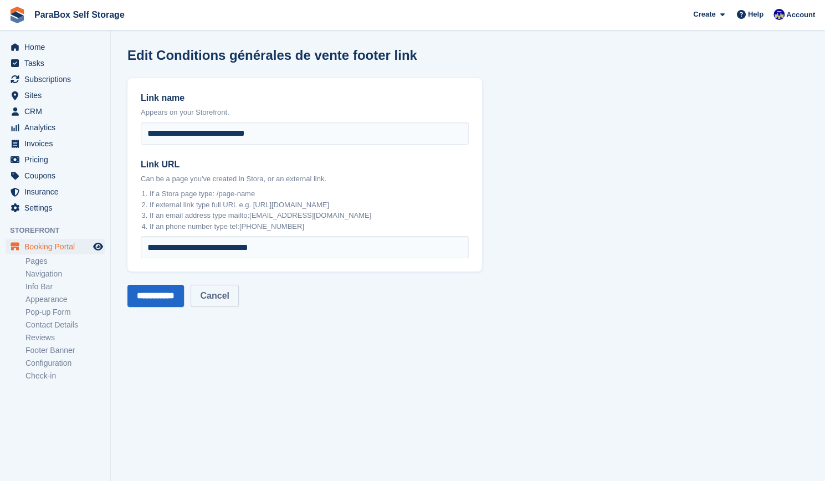
click at [227, 296] on link "Cancel" at bounding box center [215, 296] width 48 height 22
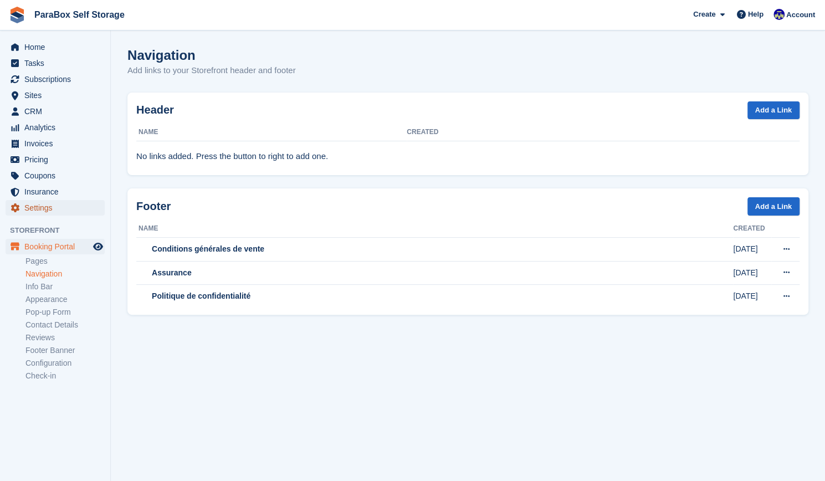
click at [38, 206] on span "Settings" at bounding box center [57, 208] width 67 height 16
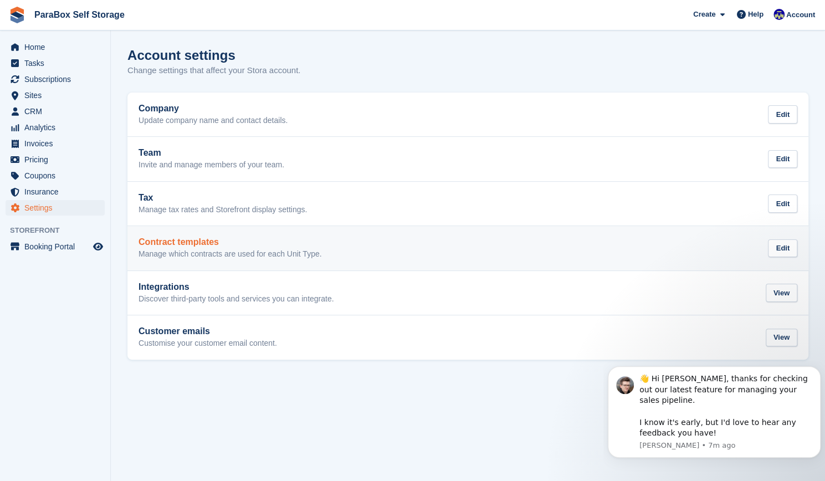
click at [207, 244] on h2 "Contract templates" at bounding box center [230, 242] width 183 height 10
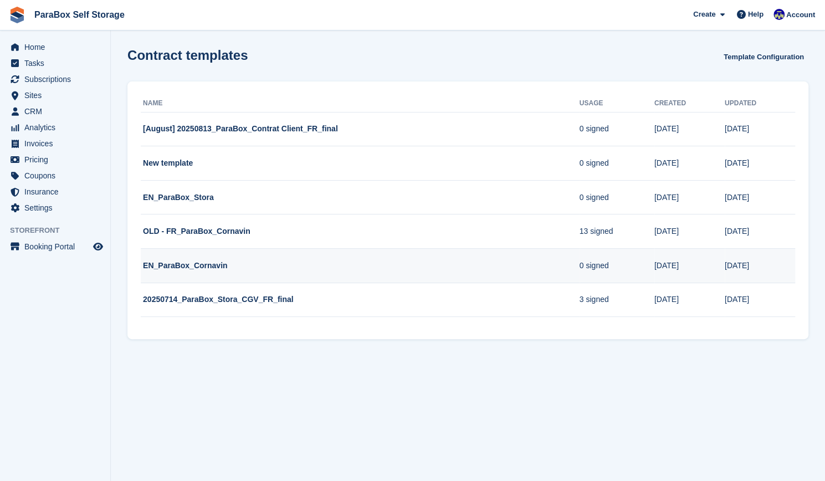
click at [188, 269] on td "EN_ParaBox_Cornavin" at bounding box center [360, 266] width 439 height 34
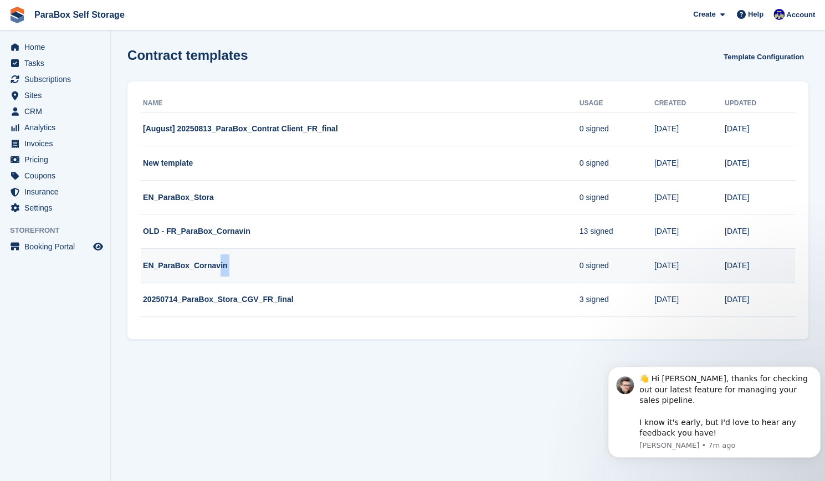
click at [188, 269] on td "EN_ParaBox_Cornavin" at bounding box center [360, 266] width 439 height 34
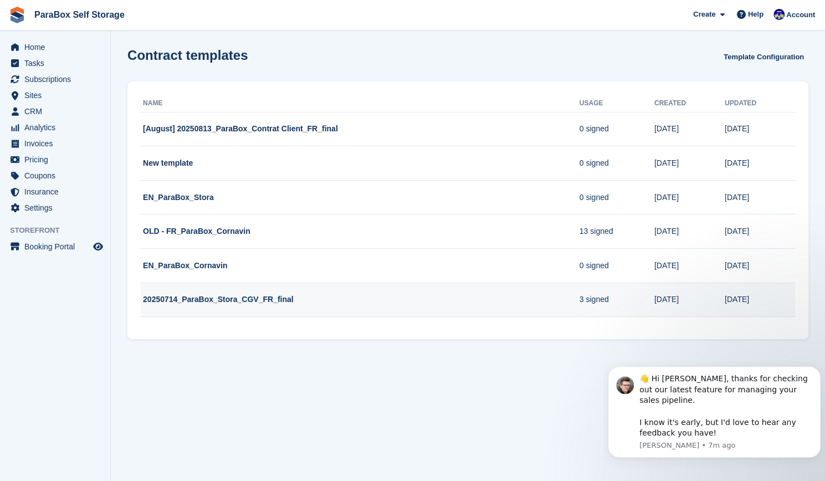
click at [196, 305] on td "20250714_ParaBox_Stora_CGV_FR_final" at bounding box center [360, 300] width 439 height 34
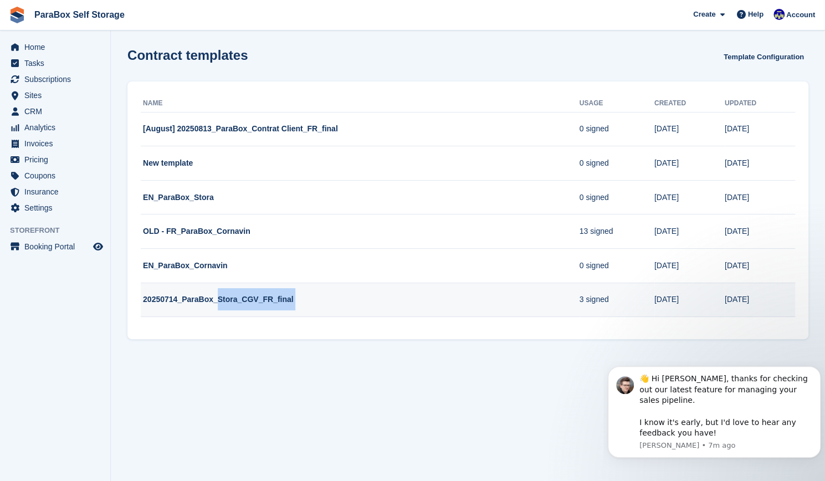
click at [196, 305] on td "20250714_ParaBox_Stora_CGV_FR_final" at bounding box center [360, 300] width 439 height 34
click at [196, 304] on td "20250714_ParaBox_Stora_CGV_FR_final" at bounding box center [360, 300] width 439 height 34
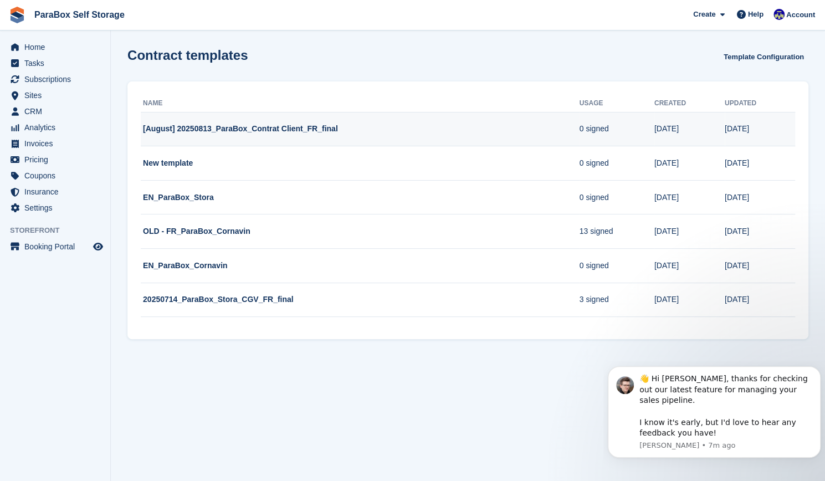
click at [226, 137] on td "[August] 20250813_ParaBox_Contrat Client_FR_final" at bounding box center [360, 129] width 439 height 34
click at [223, 130] on td "[August] 20250813_ParaBox_Contrat Client_FR_final" at bounding box center [360, 129] width 439 height 34
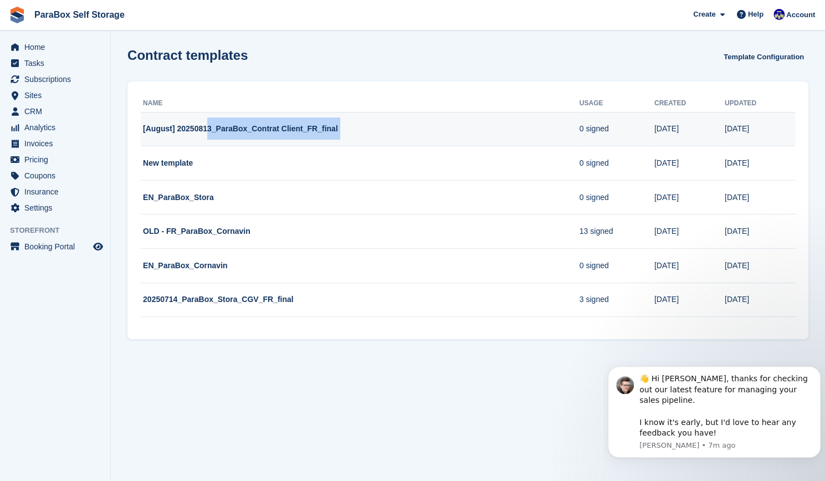
click at [223, 130] on td "[August] 20250813_ParaBox_Contrat Client_FR_final" at bounding box center [360, 129] width 439 height 34
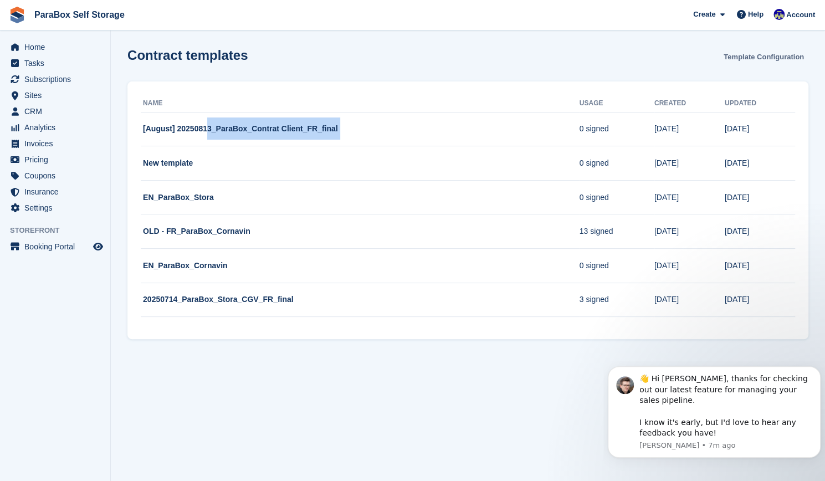
click at [757, 50] on link "Template Configuration" at bounding box center [763, 57] width 89 height 18
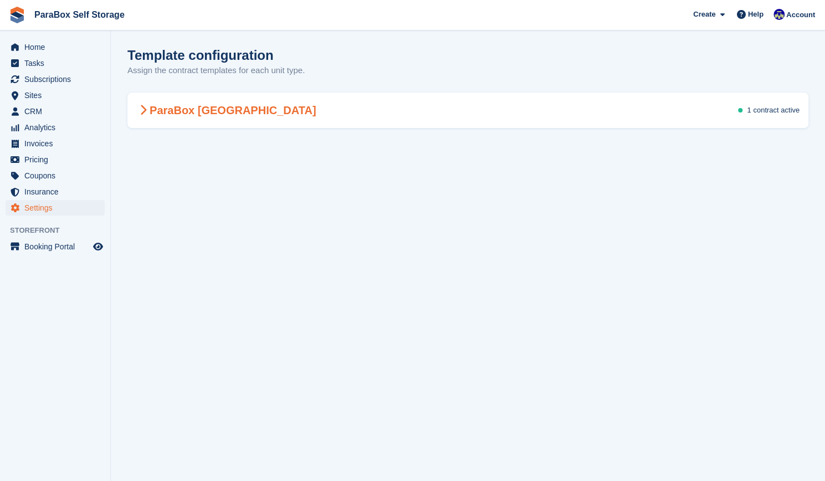
click at [640, 108] on div "ParaBox Genève 1 contract active" at bounding box center [467, 110] width 681 height 31
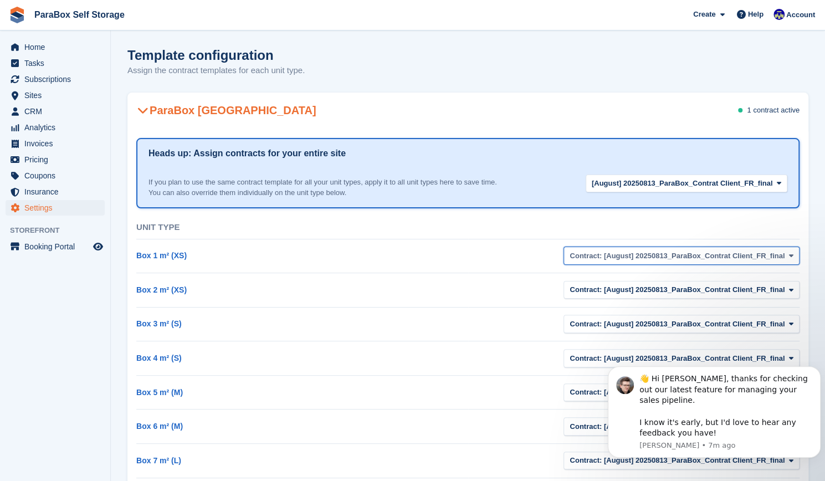
click at [641, 259] on span "Contract: [August] 20250813_ParaBox_Contrat Client_FR_final" at bounding box center [677, 255] width 215 height 11
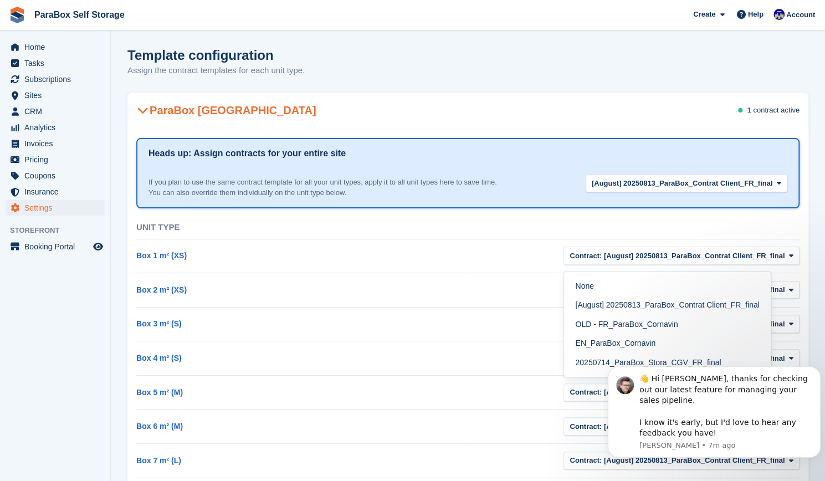
click at [495, 244] on div "Contract: [August] 20250813_ParaBox_Contrat Client_FR_final None [August] 20250…" at bounding box center [634, 256] width 332 height 25
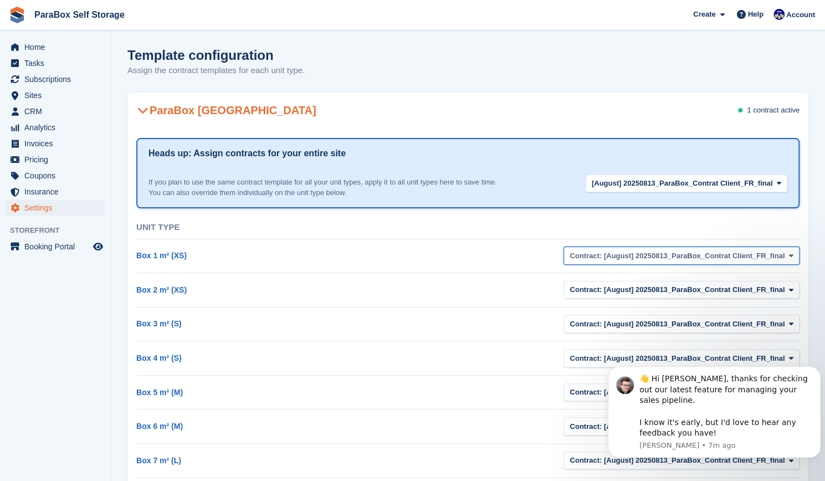
click at [693, 256] on span "Contract: [August] 20250813_ParaBox_Contrat Client_FR_final" at bounding box center [677, 255] width 215 height 11
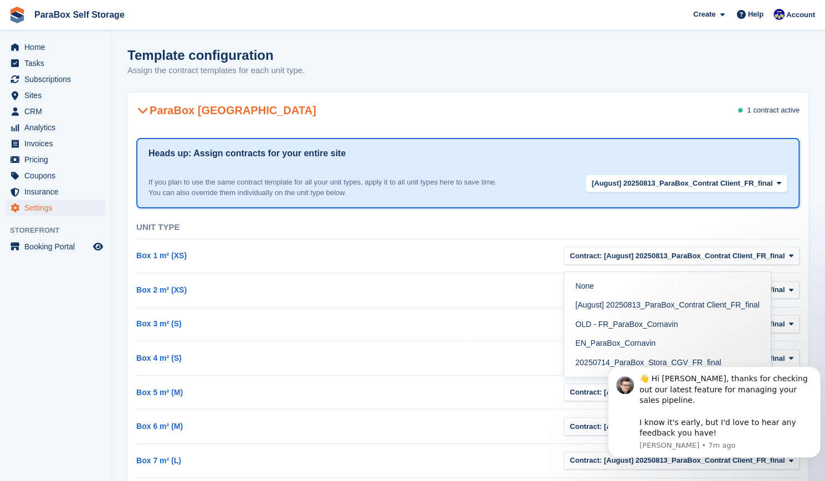
click at [540, 134] on div "Heads up: Assign contracts for your entire site If you plan to use the same con…" at bounding box center [467, 394] width 681 height 526
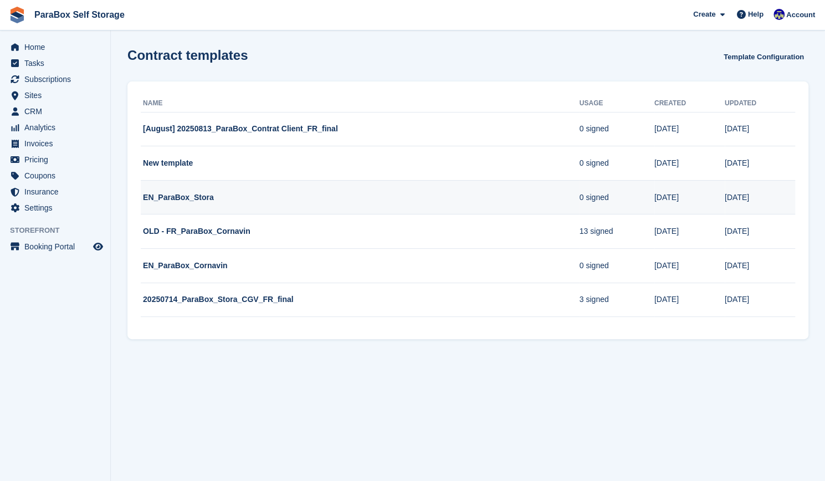
click at [177, 199] on td "EN_ParaBox_Stora" at bounding box center [360, 197] width 439 height 34
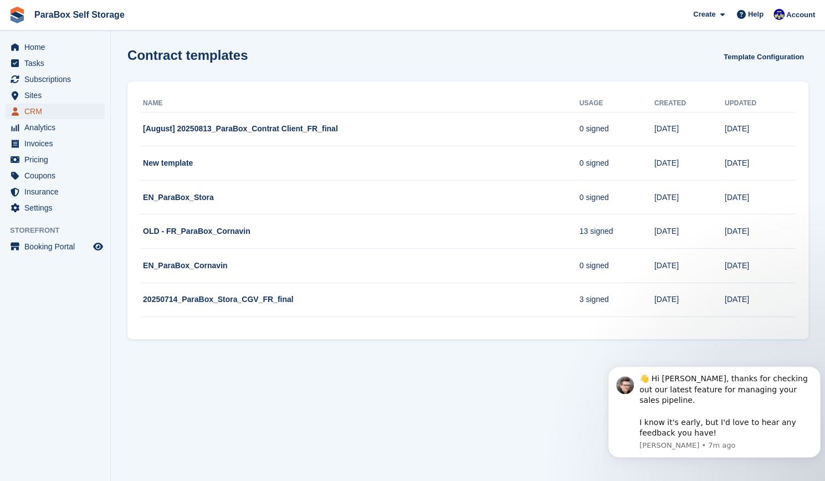
click at [38, 113] on span "CRM" at bounding box center [57, 112] width 67 height 16
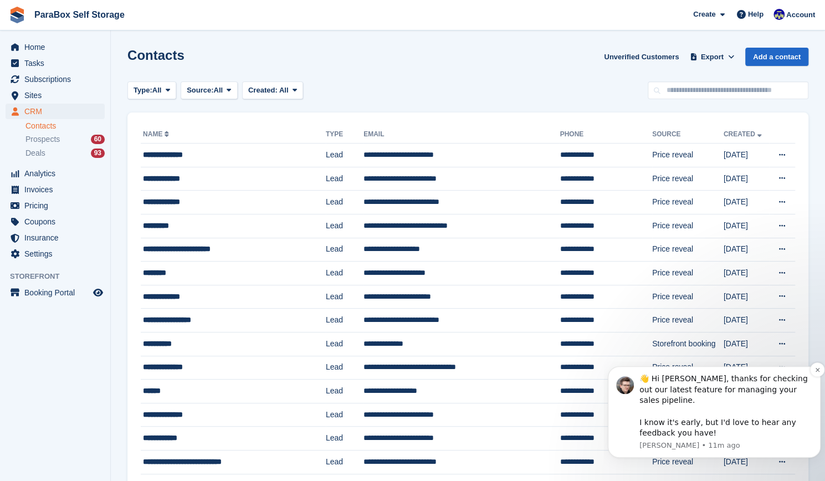
click at [681, 403] on div "👋 Hi Gaspard, thanks for checking out our latest feature for managing your sale…" at bounding box center [726, 406] width 173 height 65
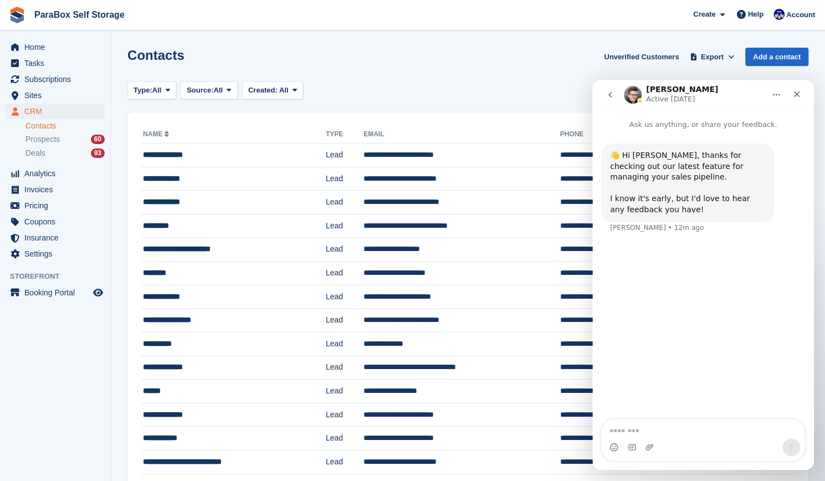
click at [651, 91] on h1 "Steven" at bounding box center [682, 89] width 72 height 8
click at [632, 93] on img "Intercom messenger" at bounding box center [633, 95] width 18 height 18
click at [797, 99] on div "Close" at bounding box center [797, 94] width 20 height 20
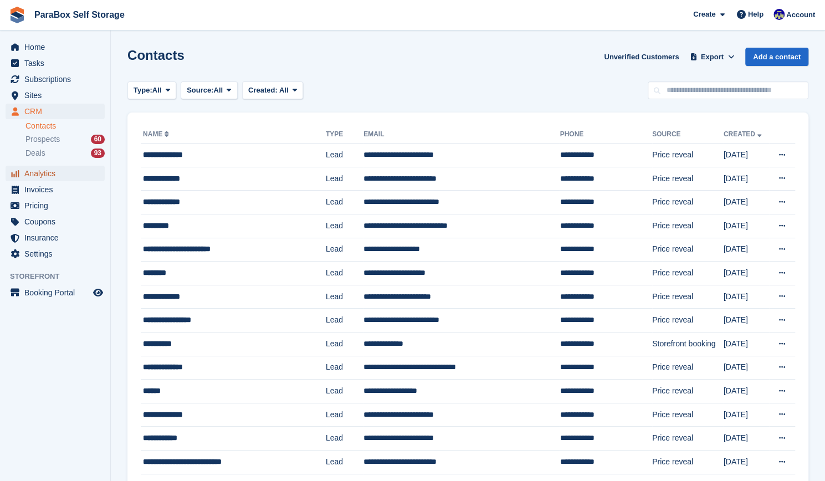
click at [70, 175] on span "Analytics" at bounding box center [57, 174] width 67 height 16
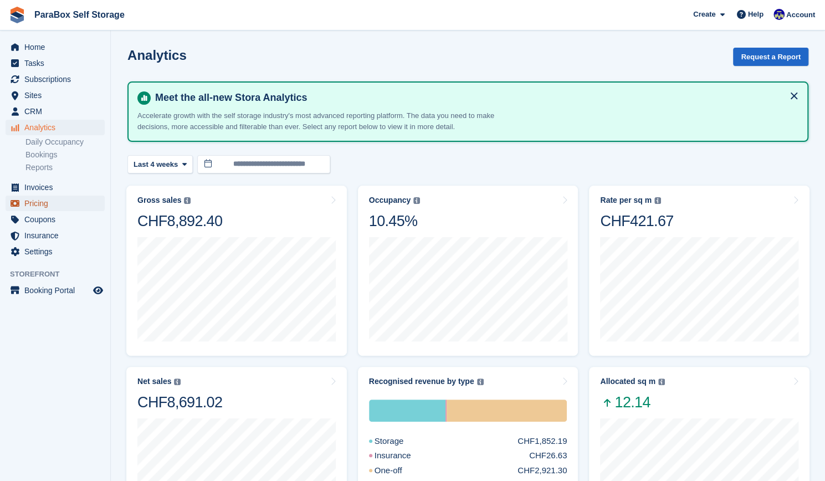
click at [54, 201] on span "Pricing" at bounding box center [57, 204] width 67 height 16
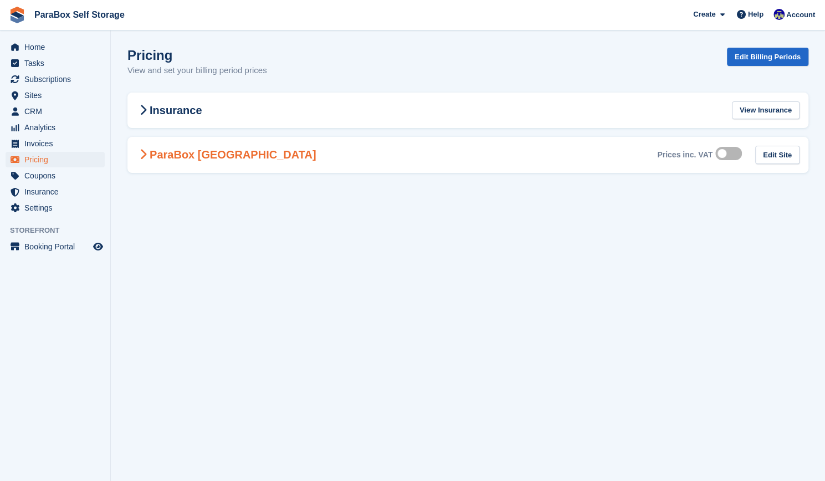
click at [171, 170] on Genève-1975 "ParaBox Genève Prices inc. VAT Edit Site" at bounding box center [467, 155] width 681 height 36
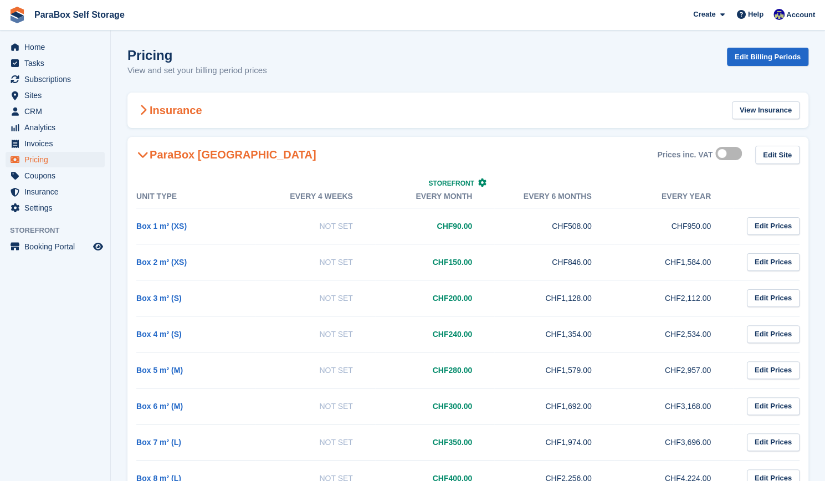
click at [177, 97] on div "Insurance View Insurance" at bounding box center [467, 111] width 681 height 36
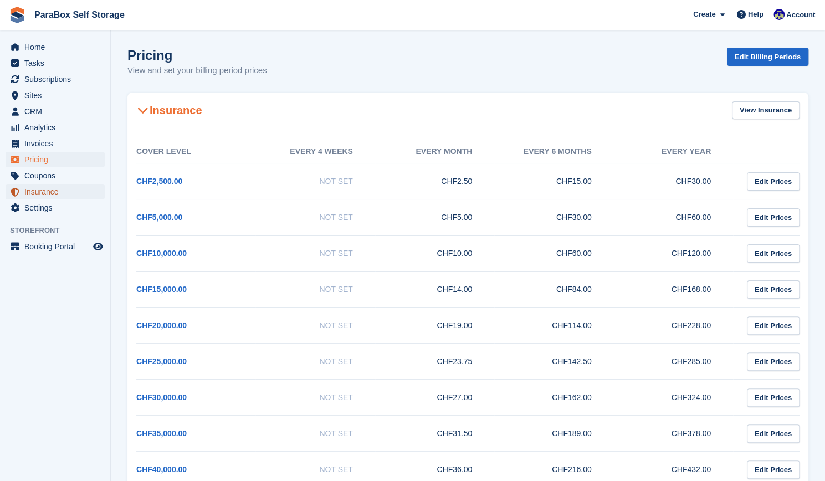
click at [62, 196] on span "Insurance" at bounding box center [57, 192] width 67 height 16
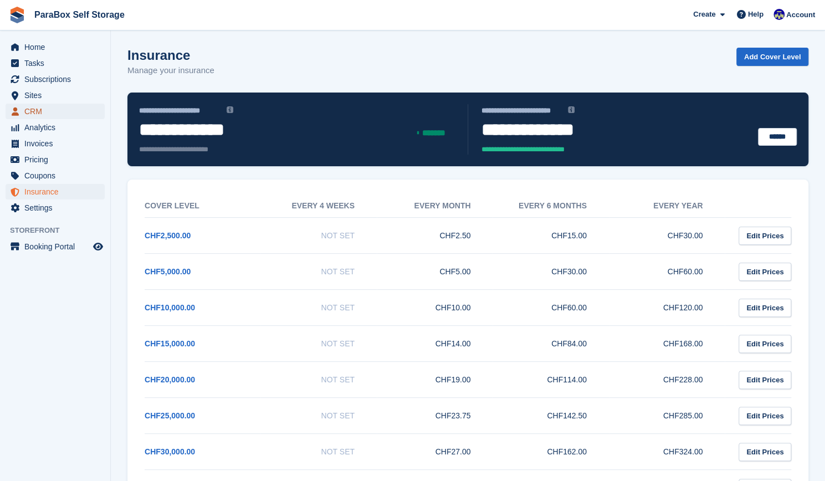
click at [78, 116] on span "CRM" at bounding box center [57, 112] width 67 height 16
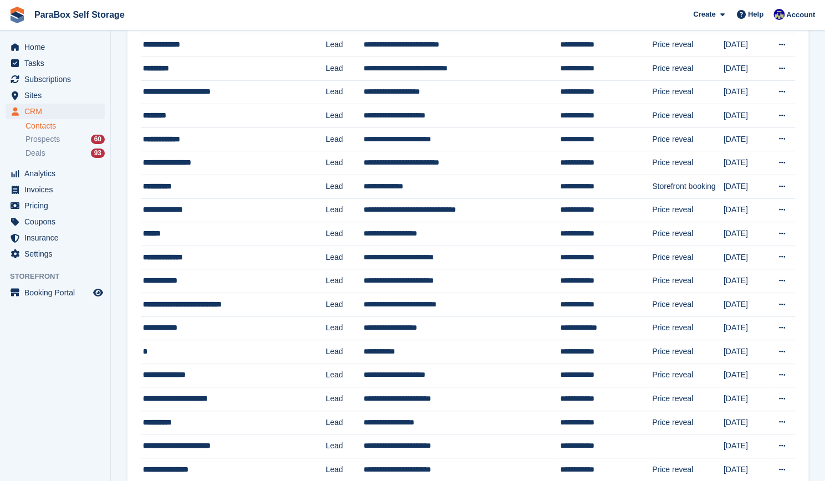
scroll to position [152, 0]
